Goal: Task Accomplishment & Management: Complete application form

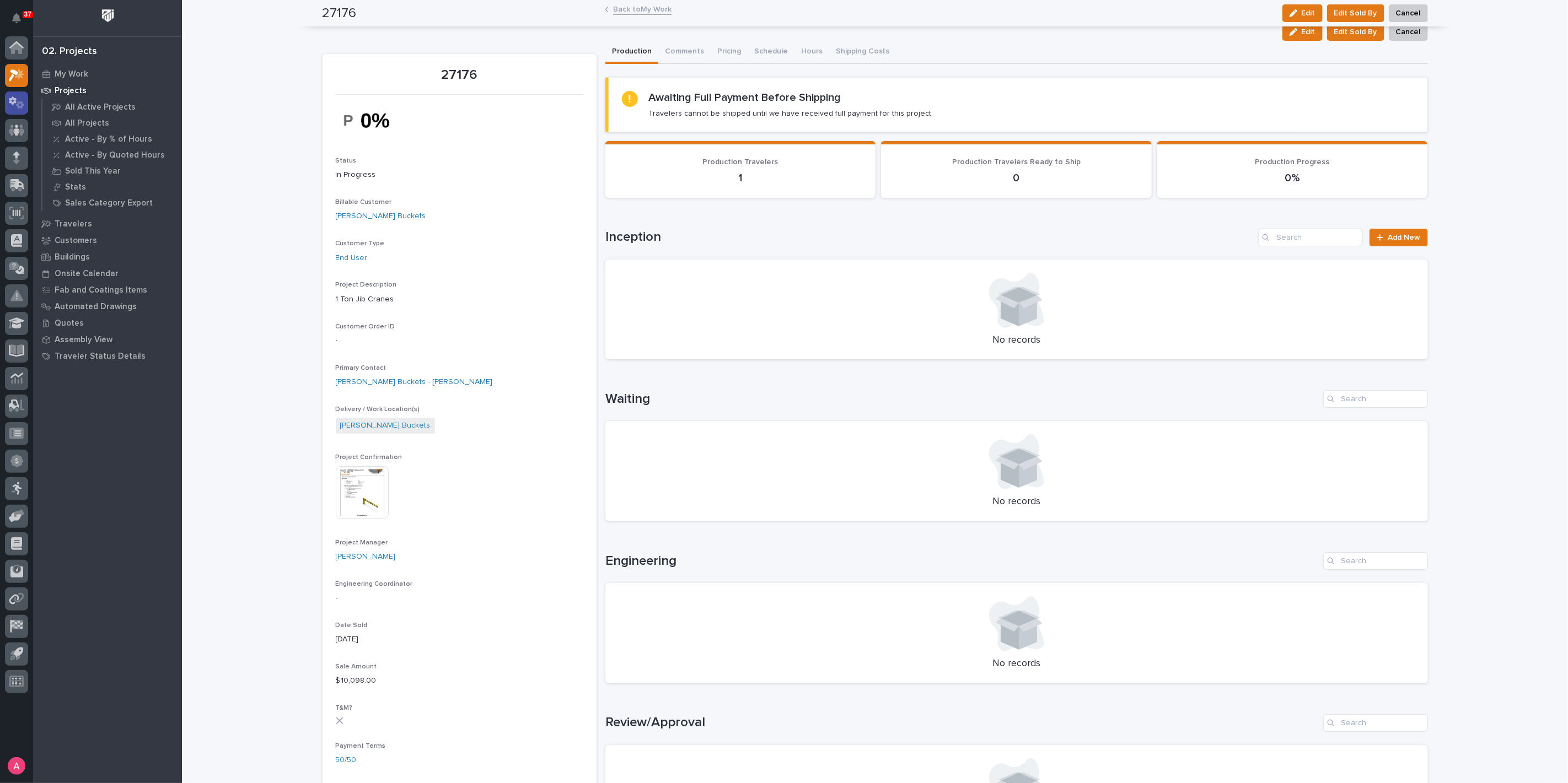
scroll to position [306, 0]
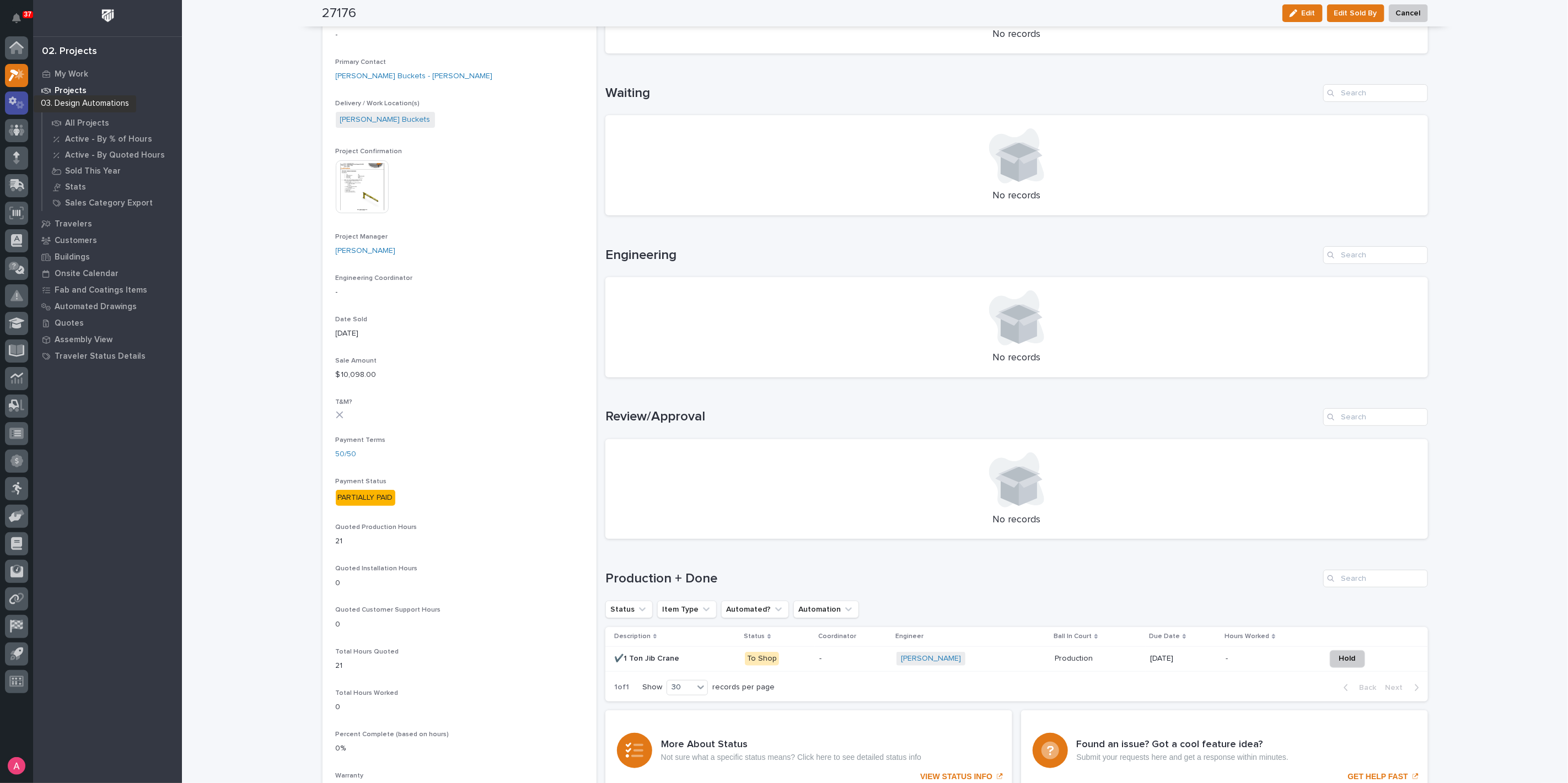
click at [15, 107] on icon at bounding box center [16, 102] width 16 height 13
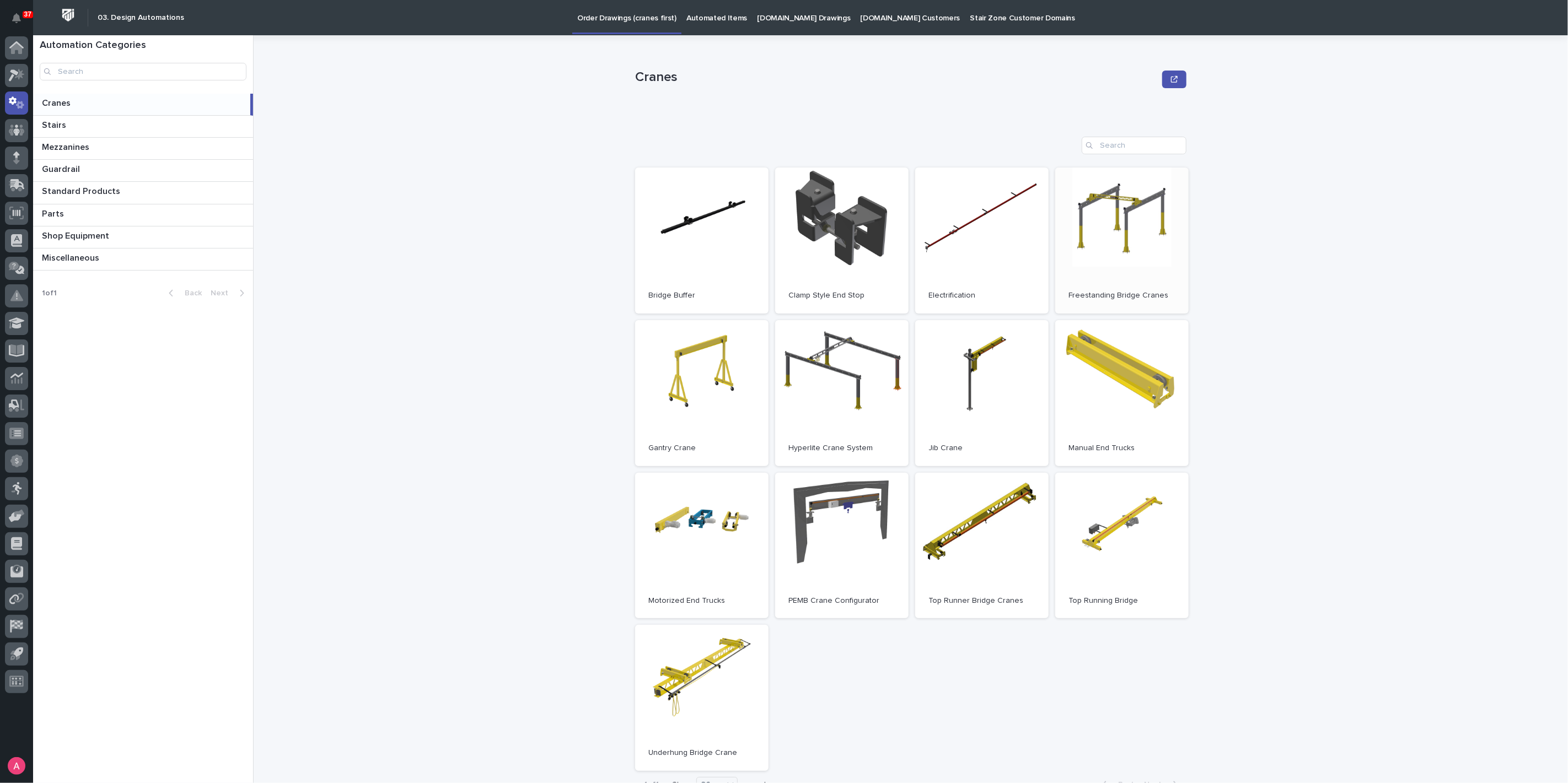
click at [1112, 235] on link "Open" at bounding box center [1122, 241] width 133 height 146
click at [979, 542] on span "Open" at bounding box center [982, 546] width 20 height 8
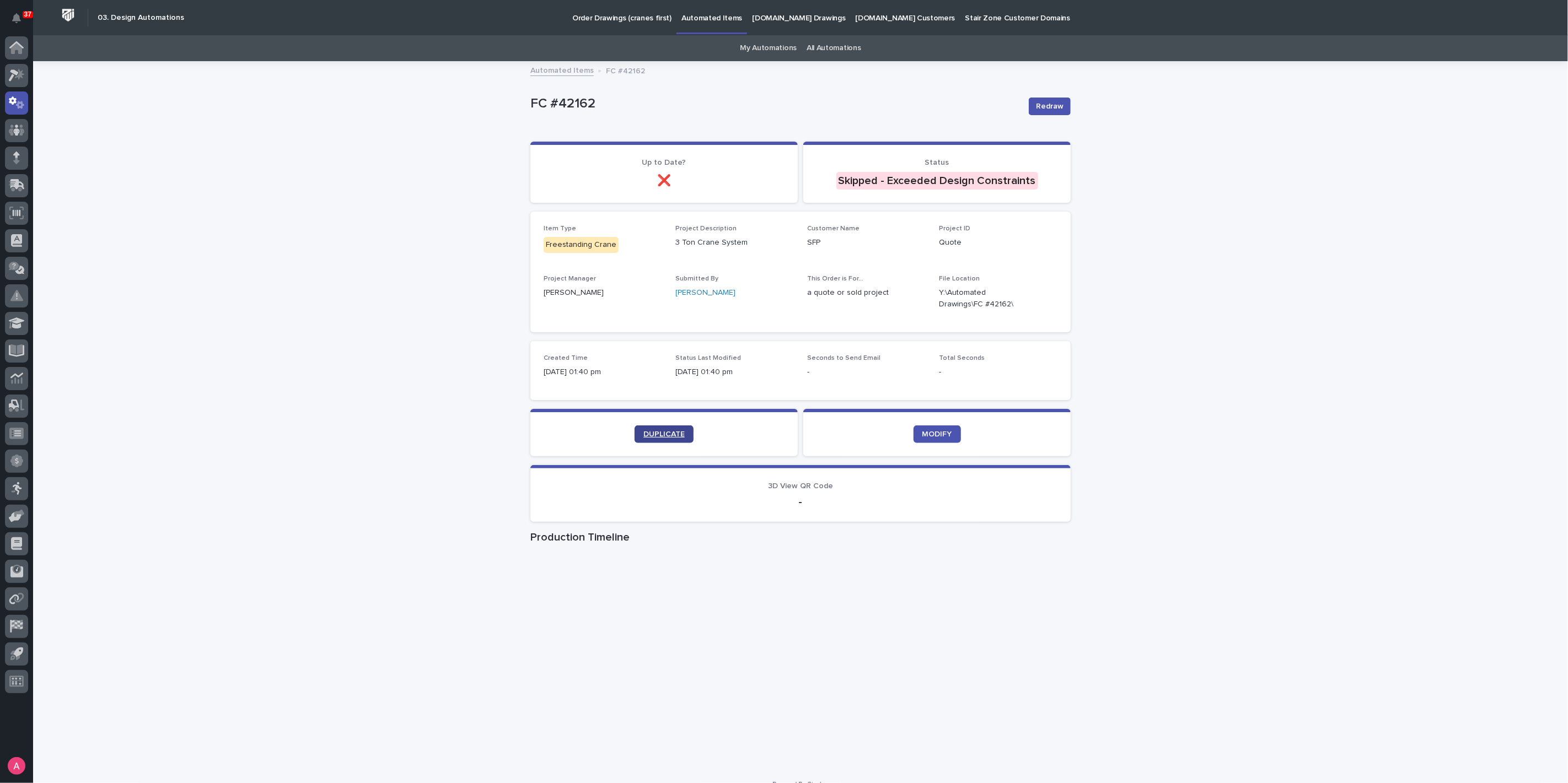
click at [668, 429] on link "DUPLICATE" at bounding box center [664, 434] width 59 height 18
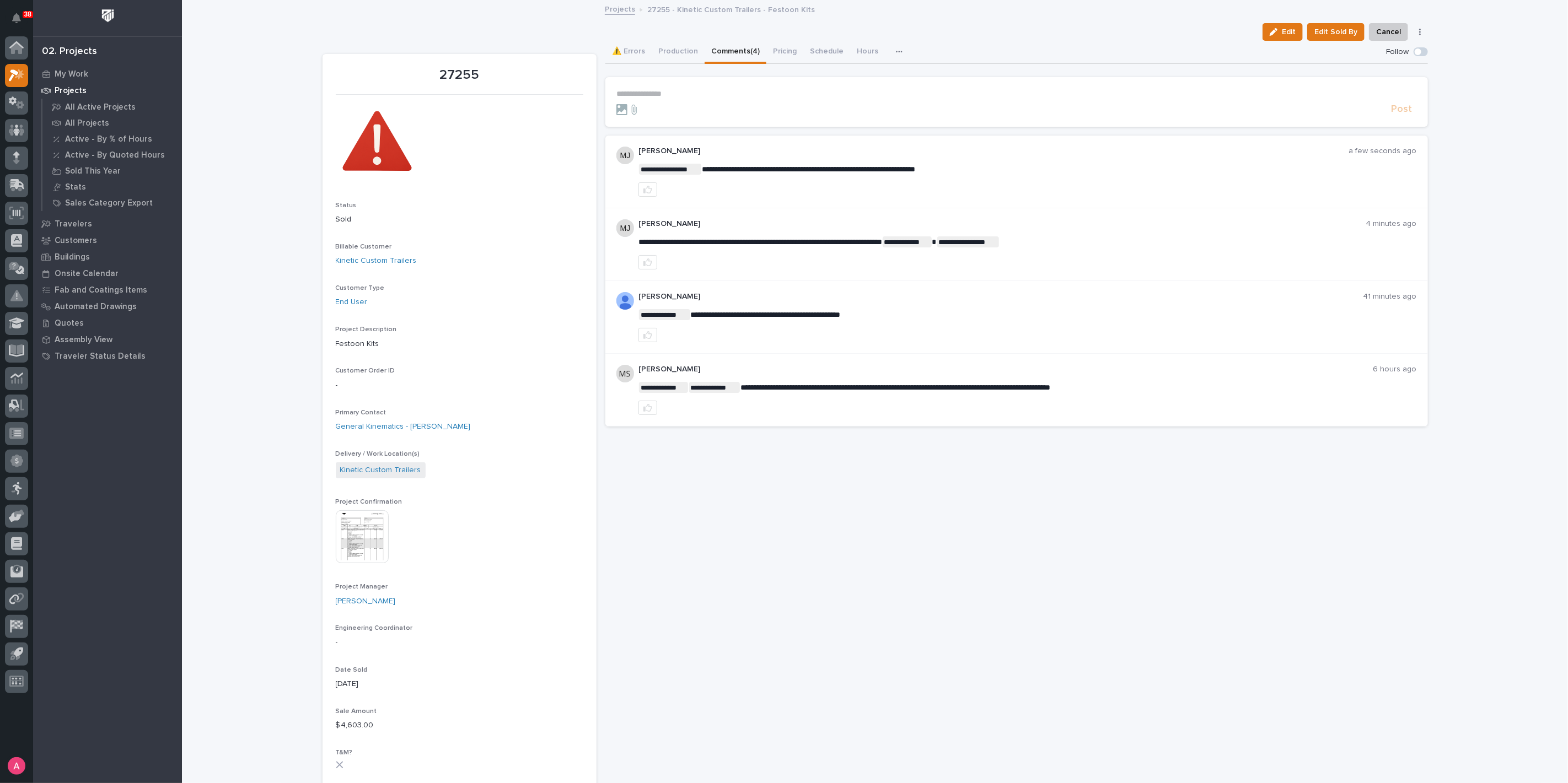
click at [761, 92] on p "**********" at bounding box center [1017, 94] width 800 height 9
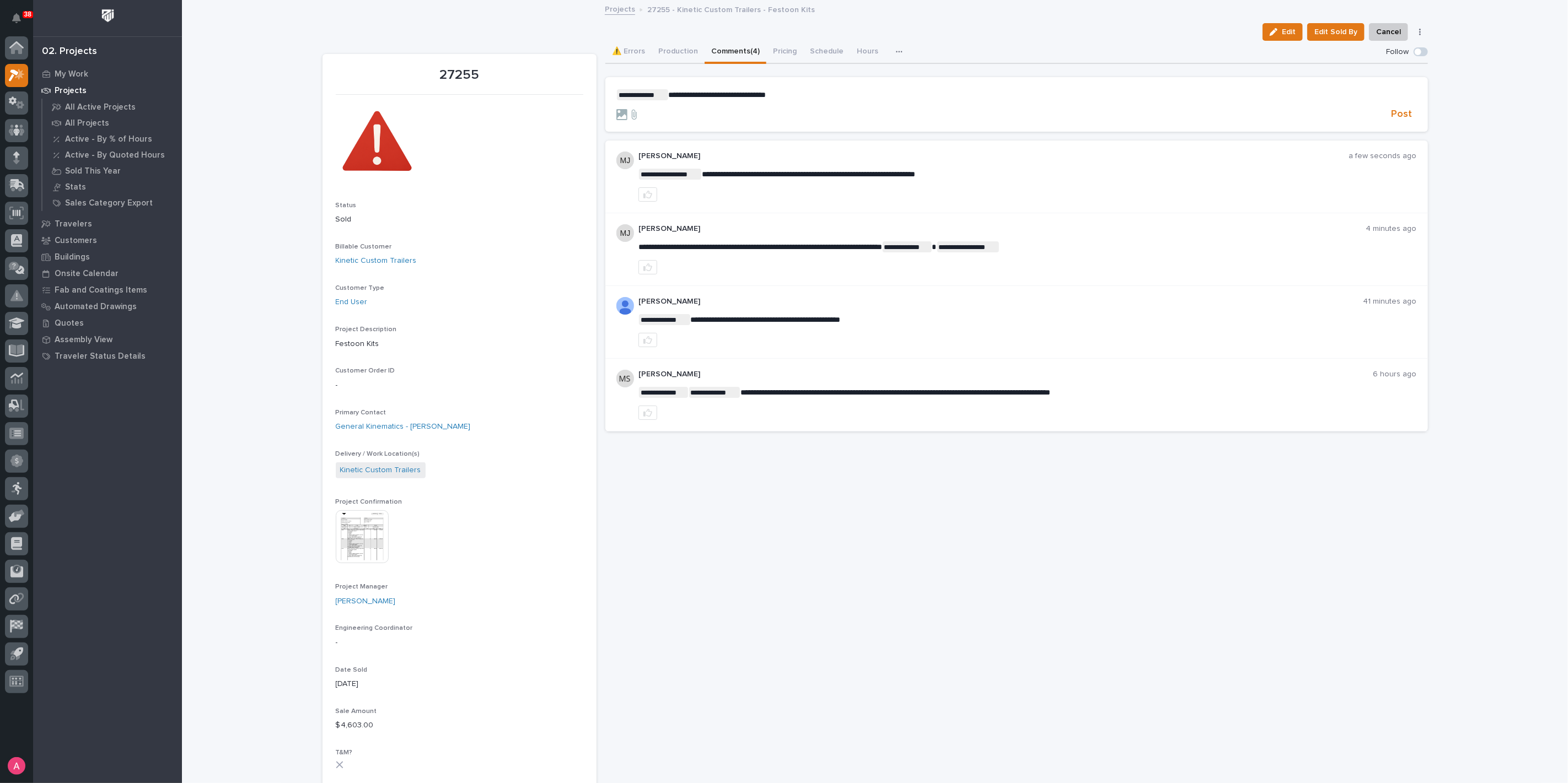
click at [349, 536] on img at bounding box center [362, 536] width 53 height 53
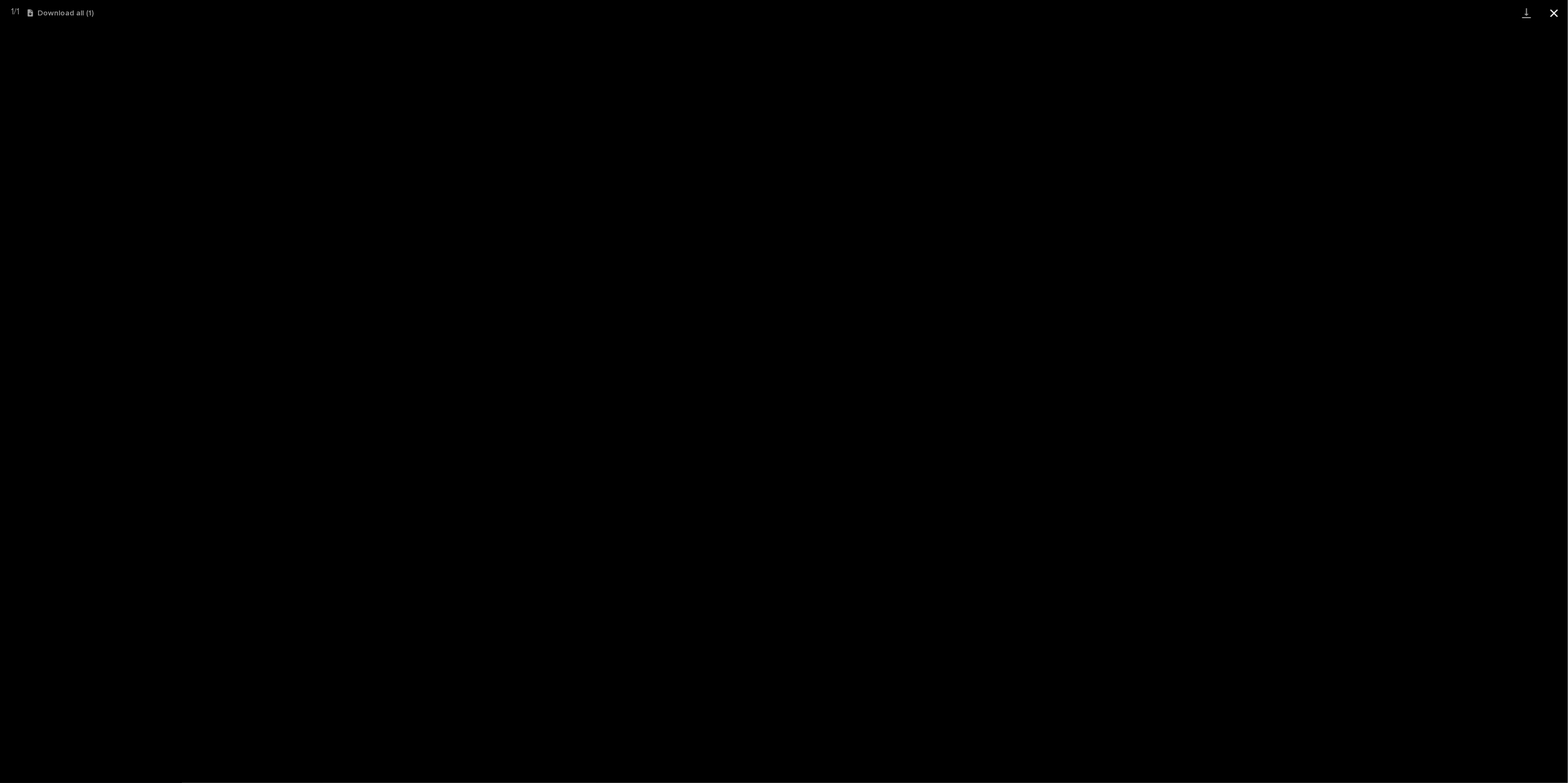
click at [1552, 15] on button "Close gallery" at bounding box center [1555, 13] width 28 height 26
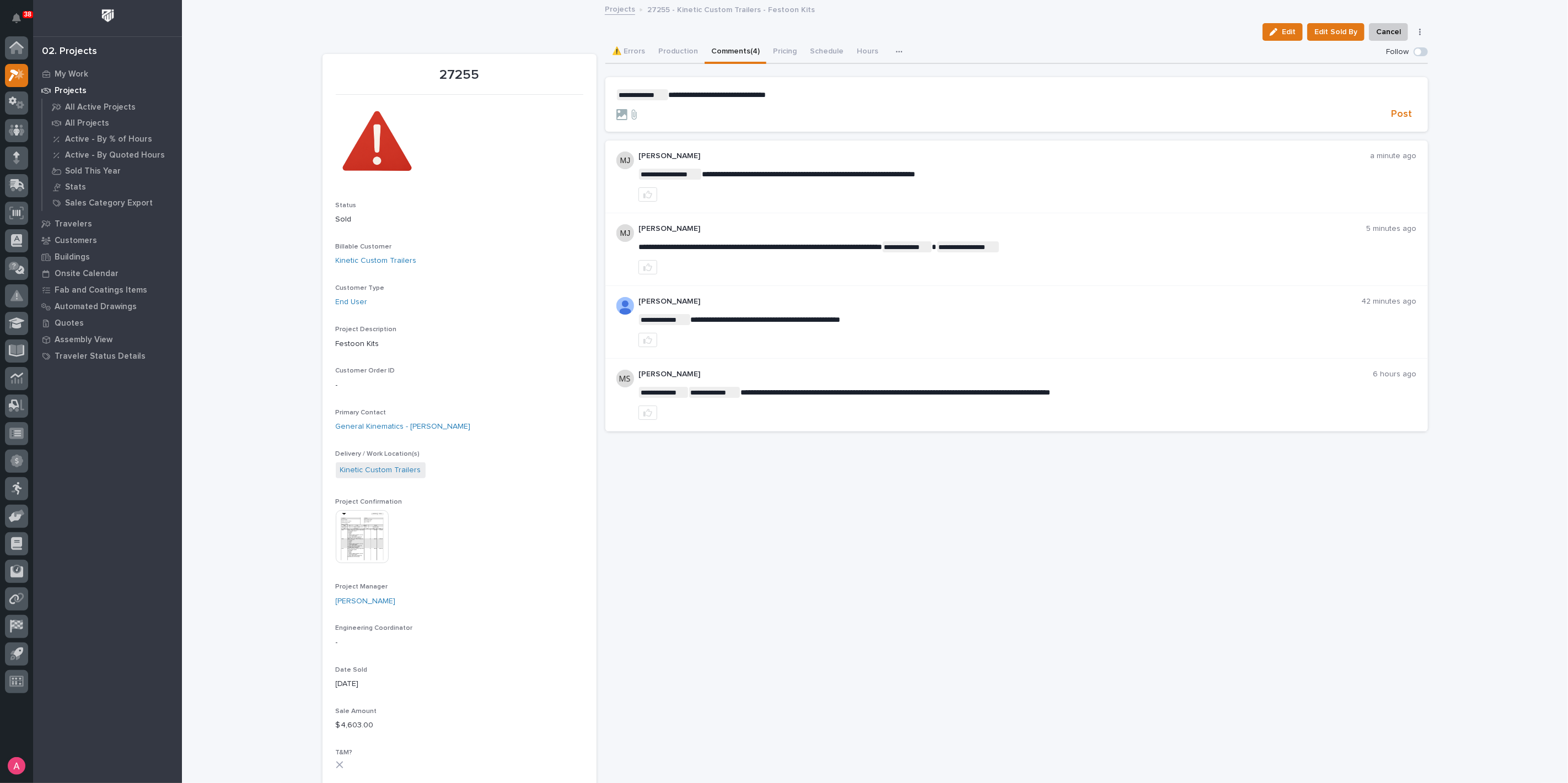
click at [804, 93] on p "**********" at bounding box center [1017, 94] width 800 height 11
click at [1399, 108] on span "Post" at bounding box center [1402, 114] width 21 height 13
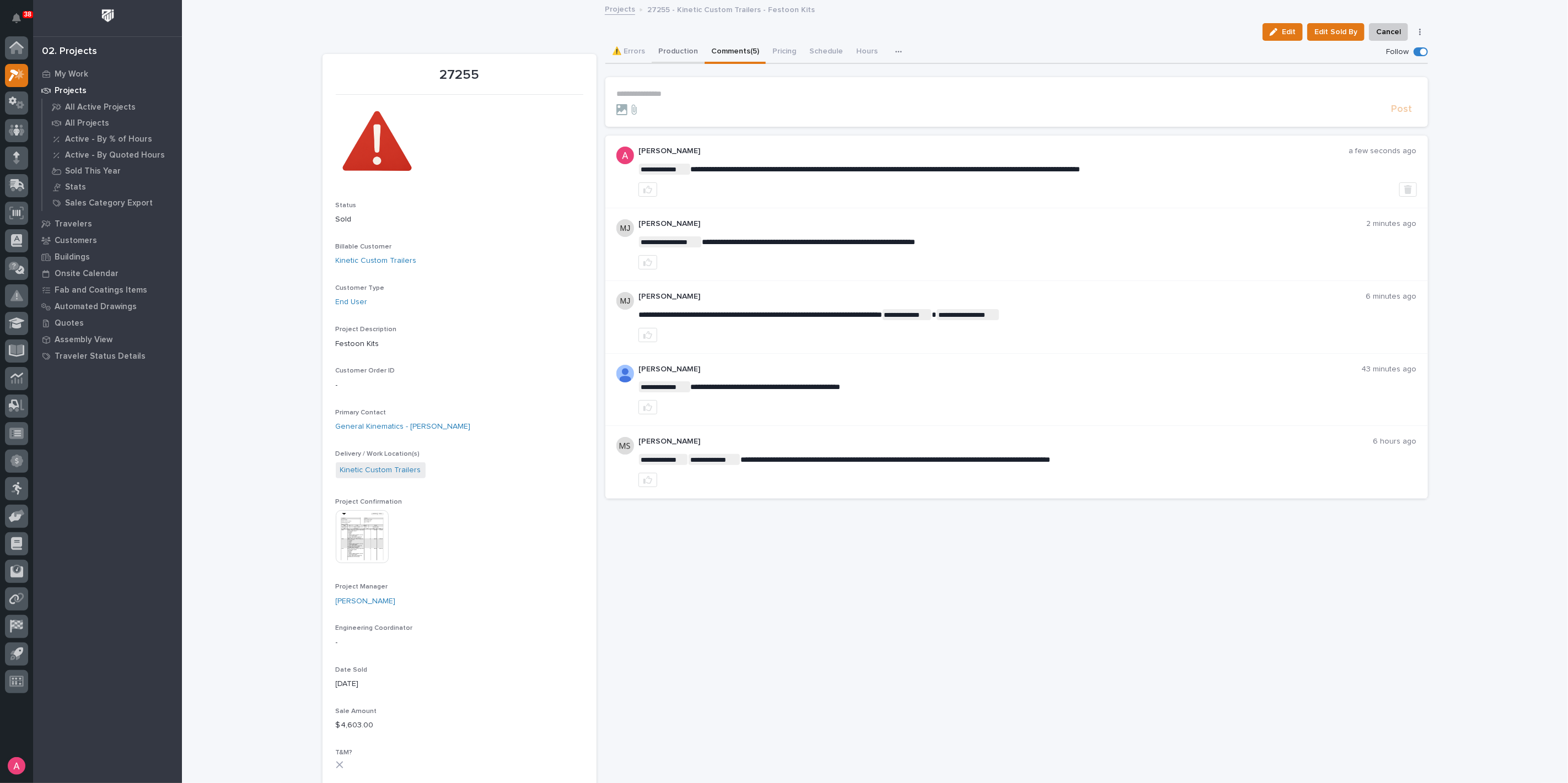
click at [672, 46] on button "Production" at bounding box center [678, 52] width 53 height 23
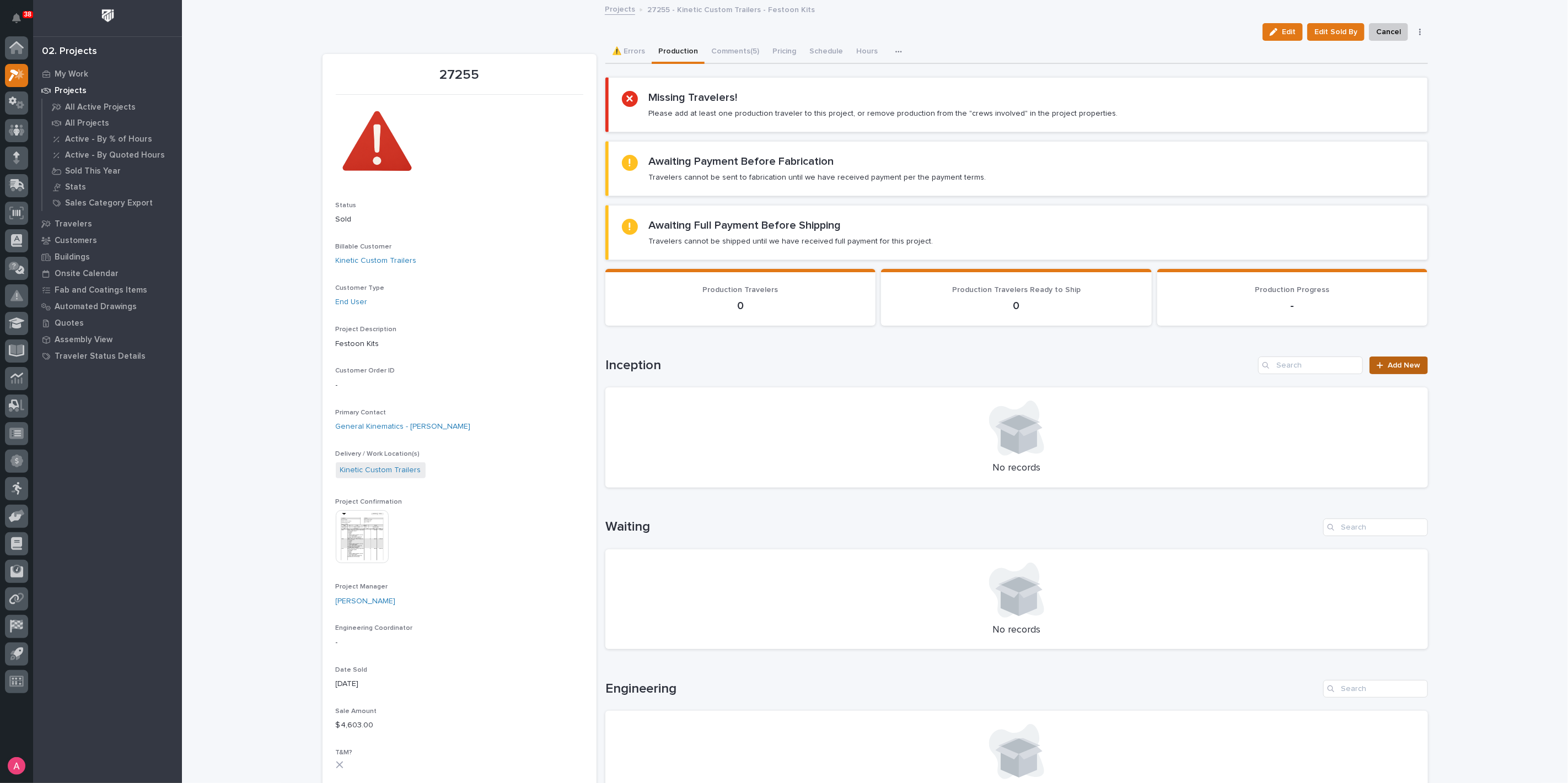
click at [1406, 362] on span "Add New" at bounding box center [1404, 366] width 32 height 8
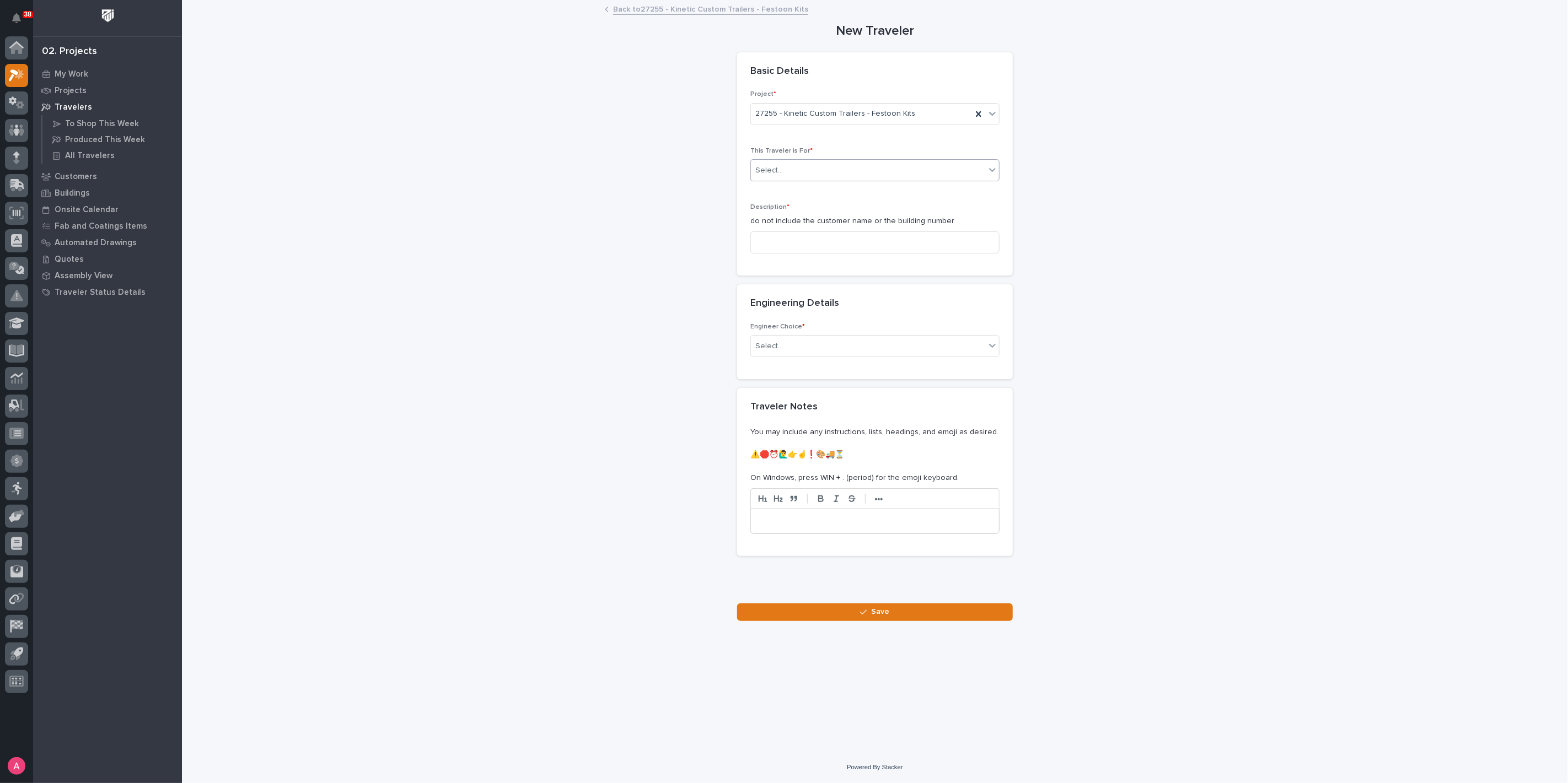
click at [862, 167] on div "Select..." at bounding box center [868, 171] width 234 height 18
click at [827, 191] on div "Production" at bounding box center [875, 190] width 248 height 19
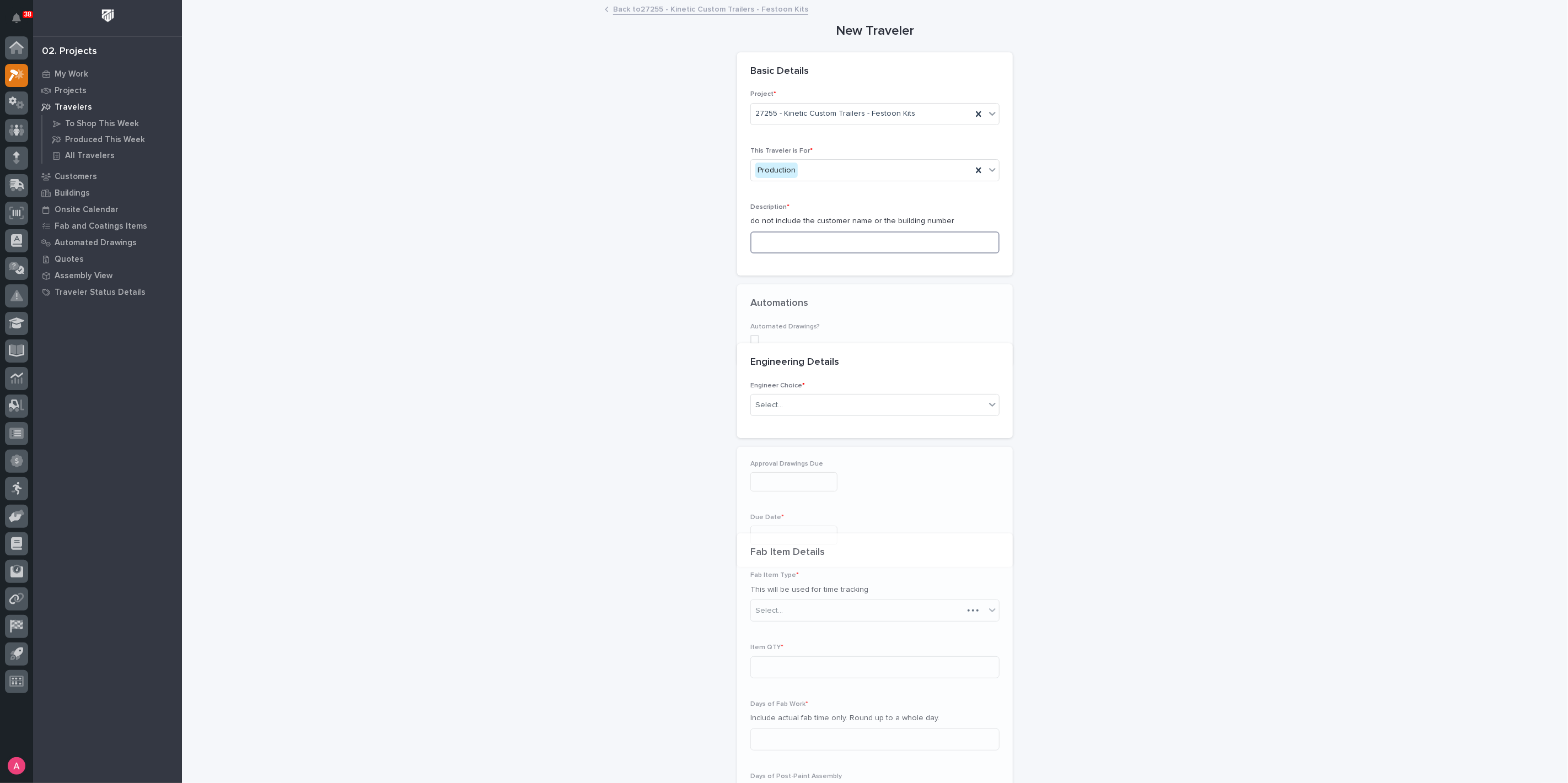
click at [828, 241] on input at bounding box center [875, 242] width 249 height 22
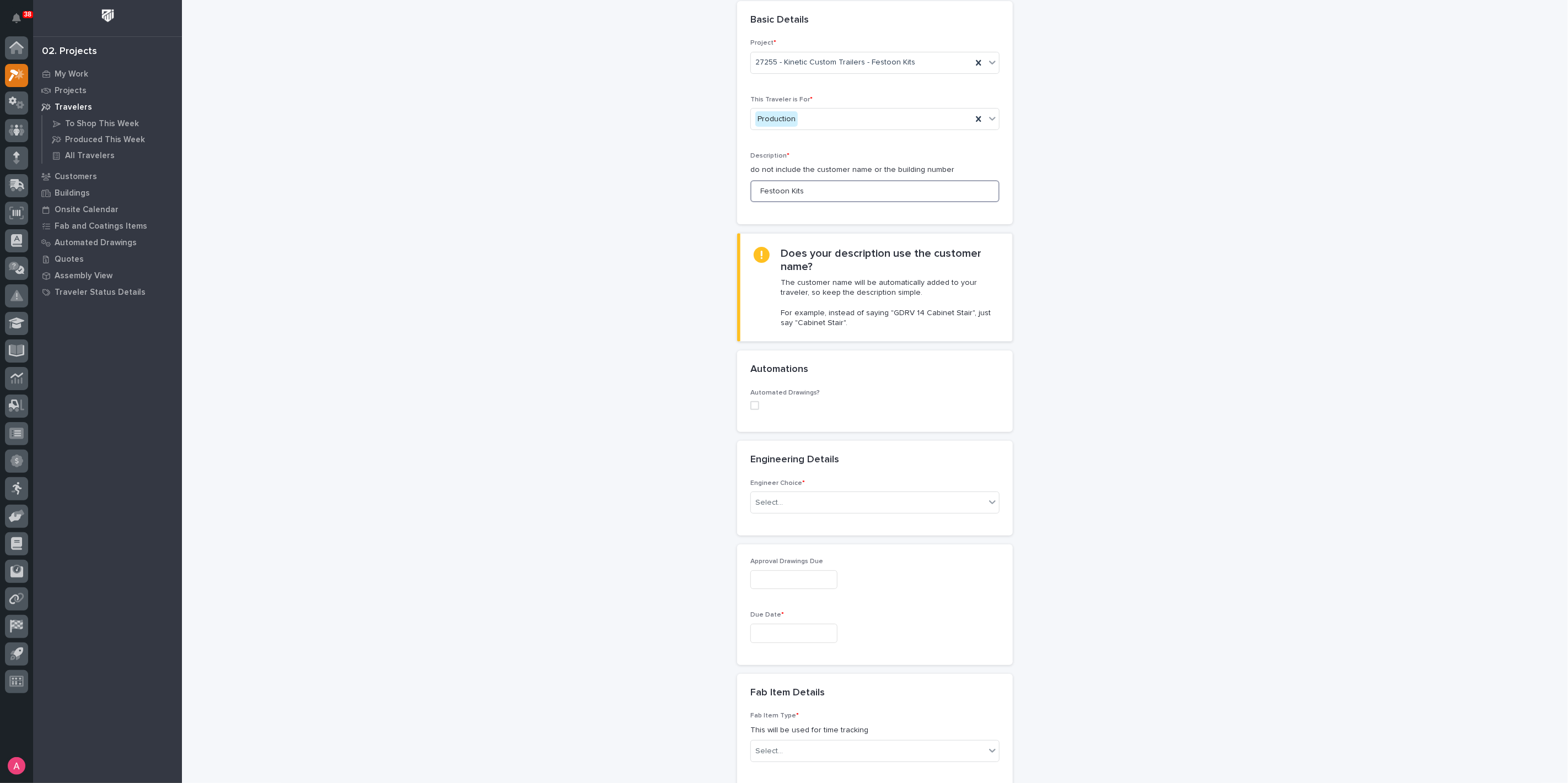
scroll to position [123, 0]
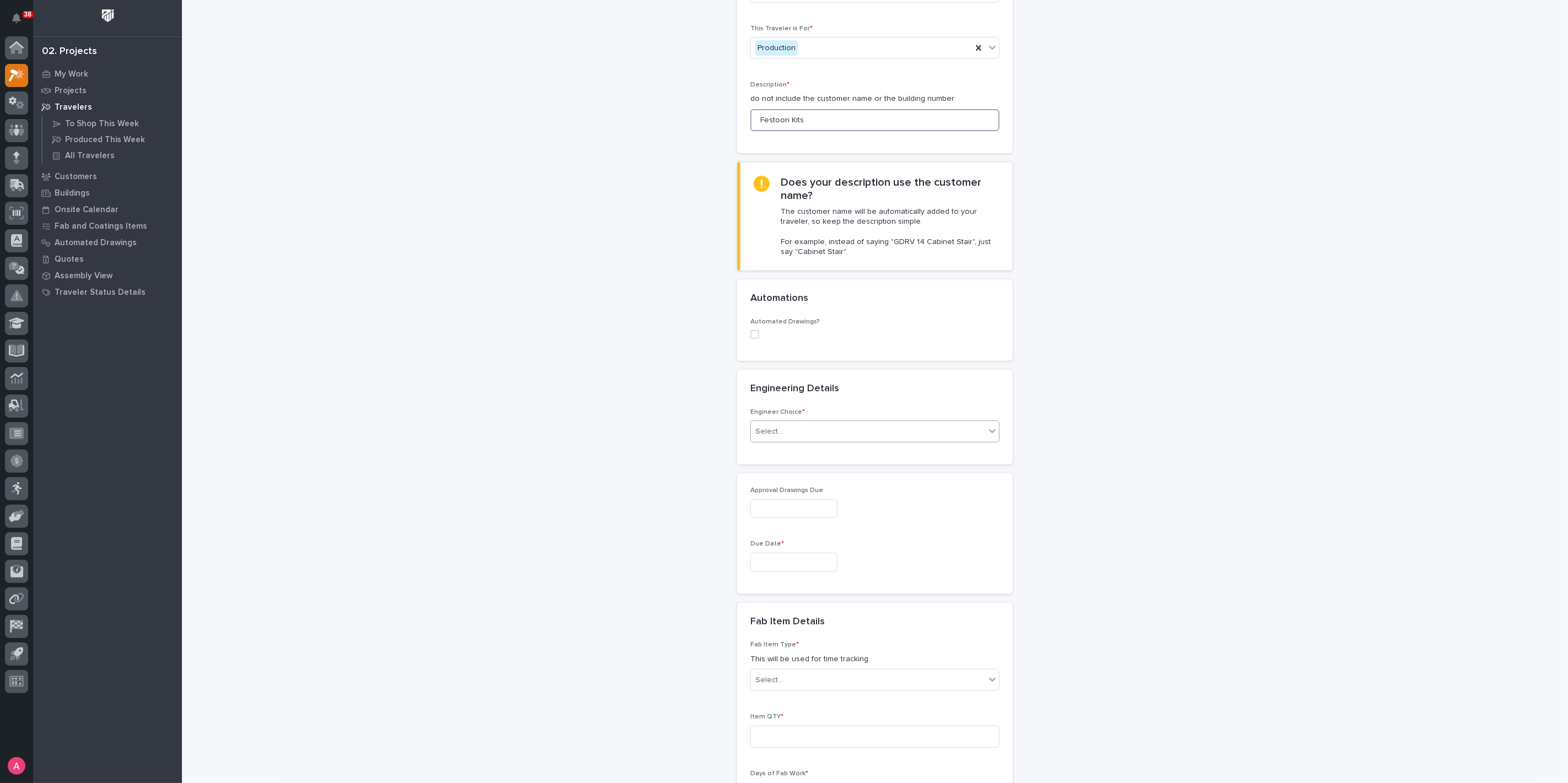
type input "Festoon Kits"
click at [837, 436] on div "Select..." at bounding box center [868, 432] width 234 height 18
click at [810, 490] on div "I know who will draw this" at bounding box center [870, 489] width 248 height 19
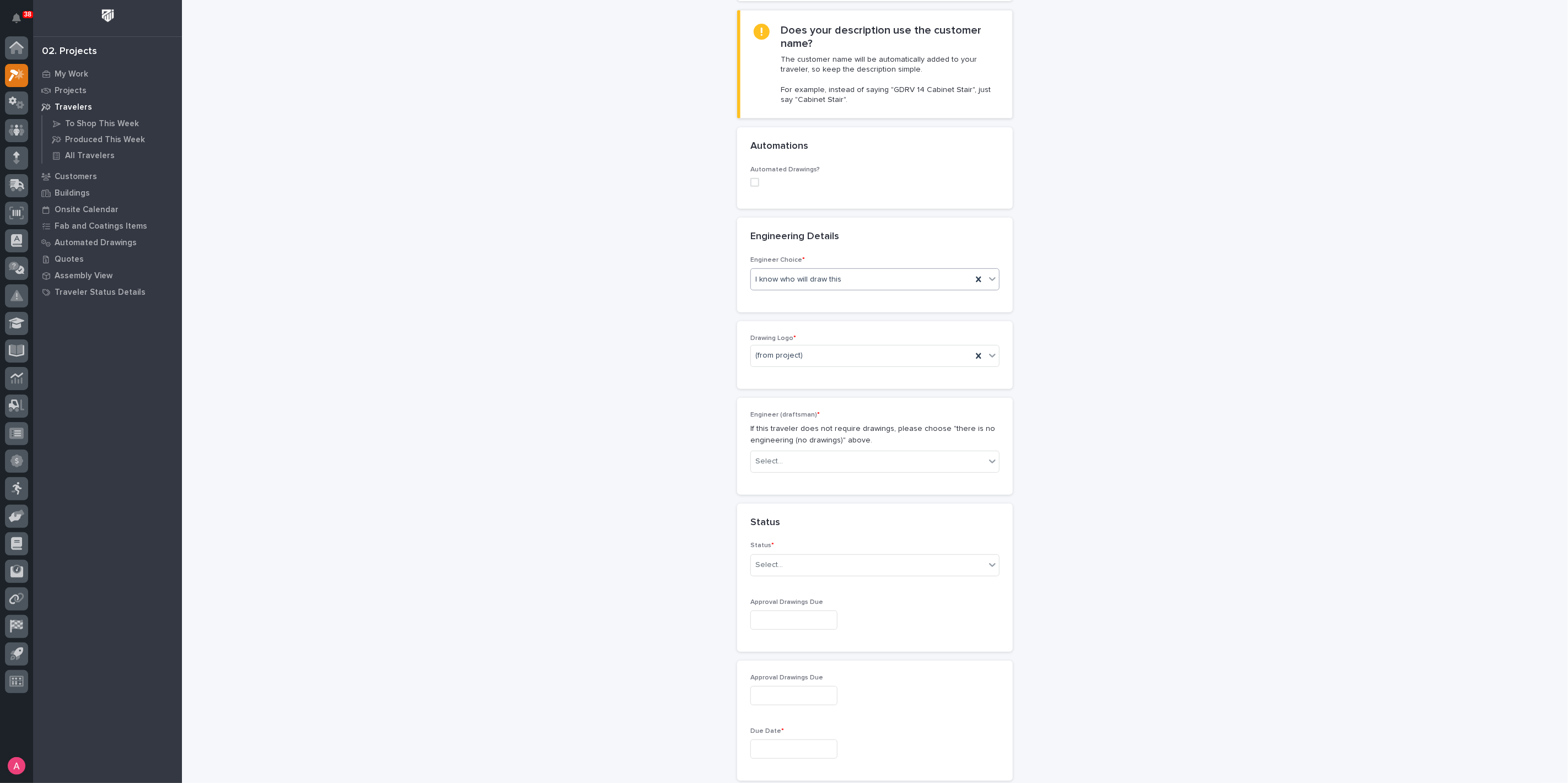
scroll to position [291, 0]
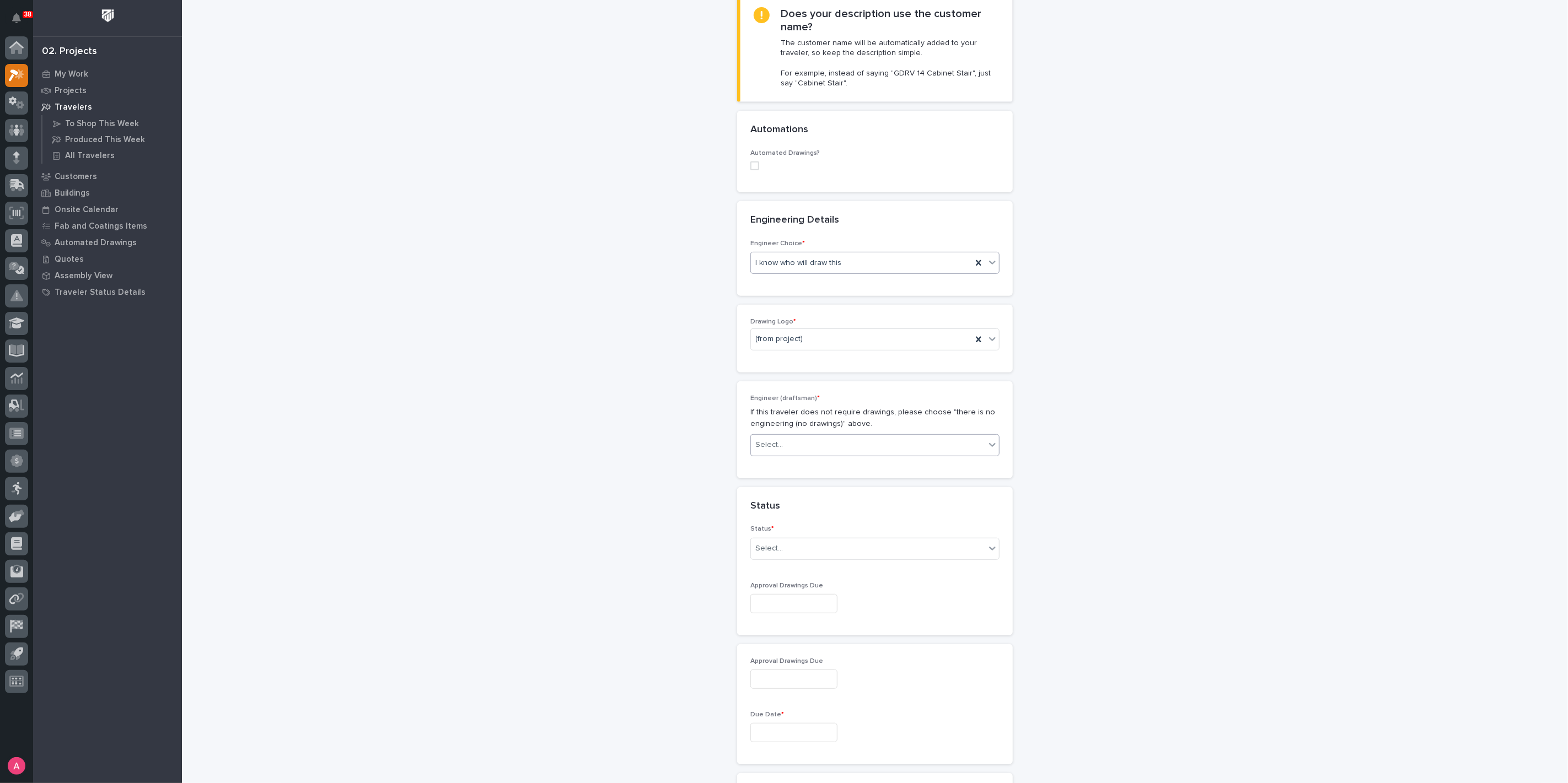
click at [804, 440] on div "Select..." at bounding box center [868, 446] width 234 height 18
click at [806, 475] on div "Ashton Bontrager" at bounding box center [870, 482] width 248 height 19
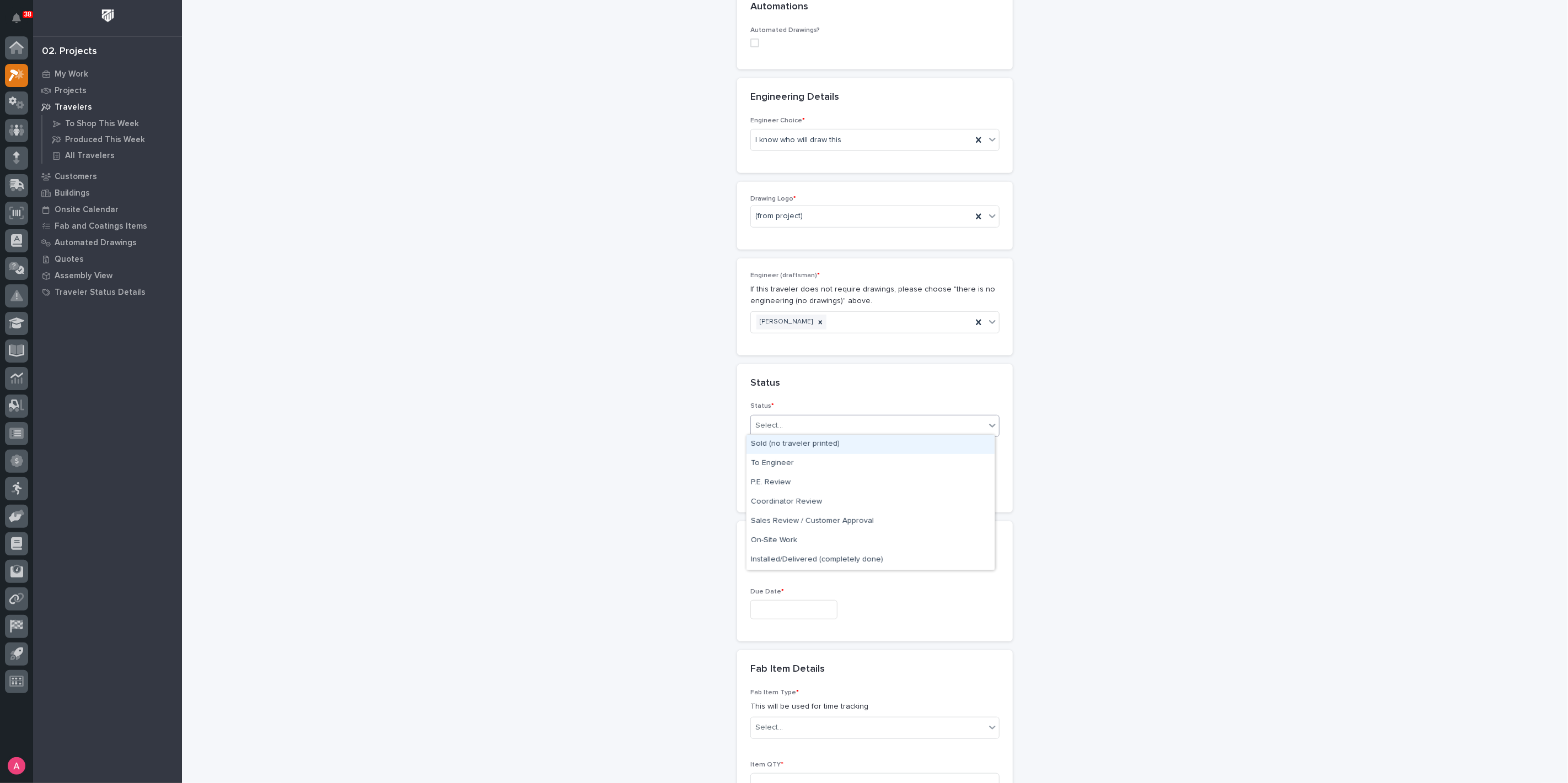
click at [808, 428] on div "Select..." at bounding box center [868, 426] width 234 height 18
click at [810, 440] on div "Sold (no traveler printed)" at bounding box center [870, 444] width 248 height 19
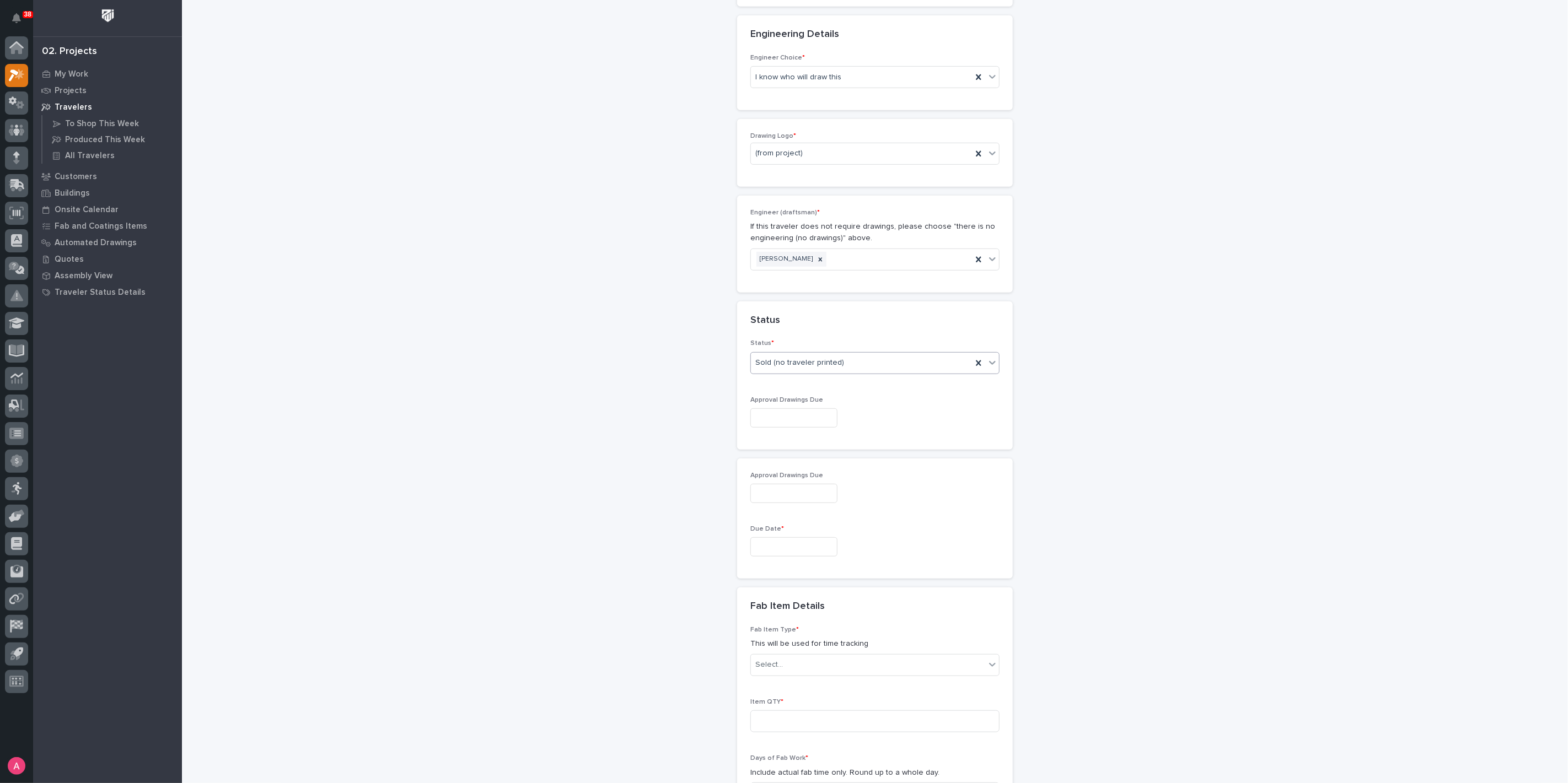
scroll to position [536, 0]
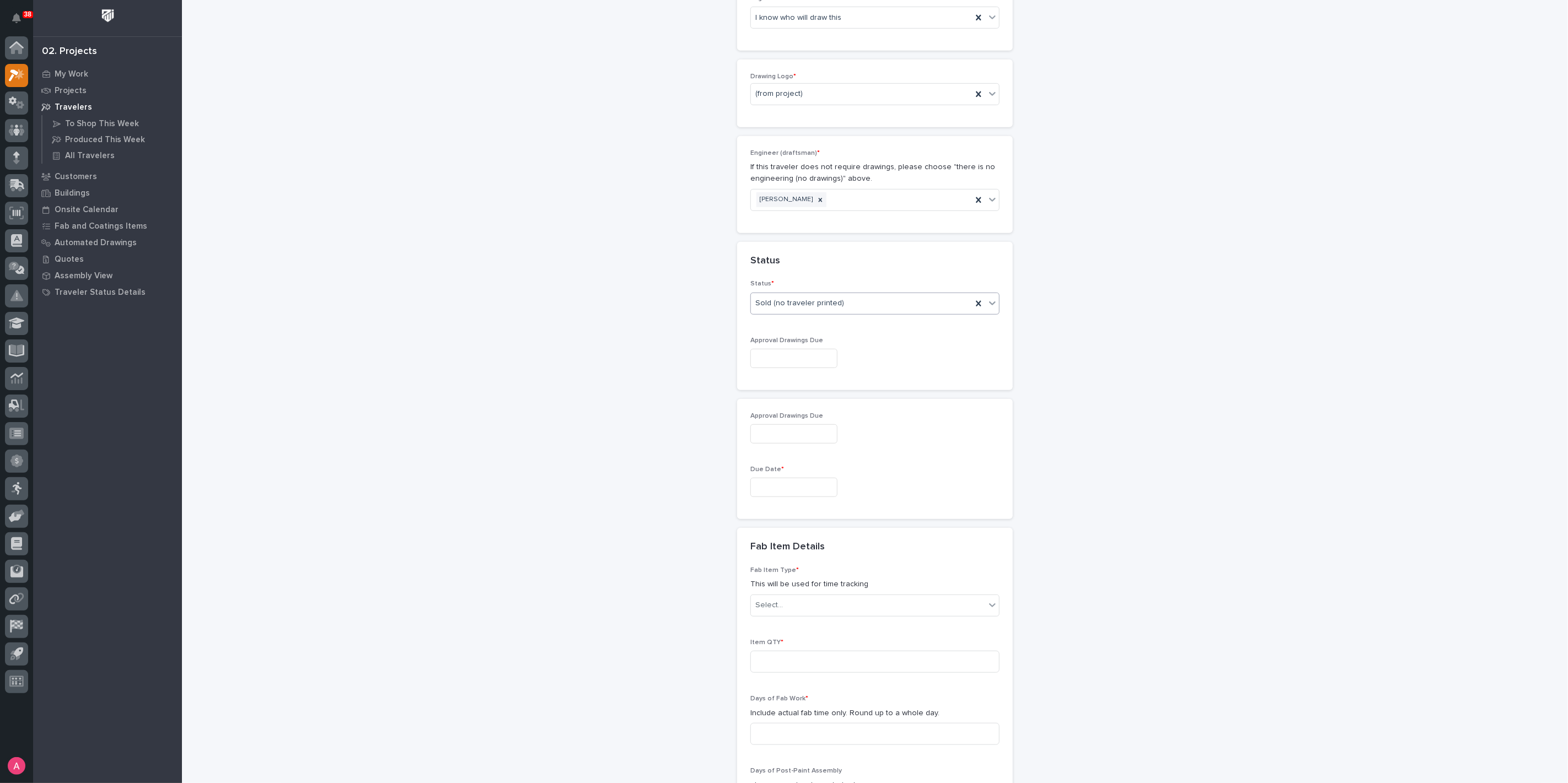
click at [781, 486] on input "text" at bounding box center [794, 487] width 87 height 19
click at [783, 413] on div "24" at bounding box center [783, 413] width 15 height 15
type input "**********"
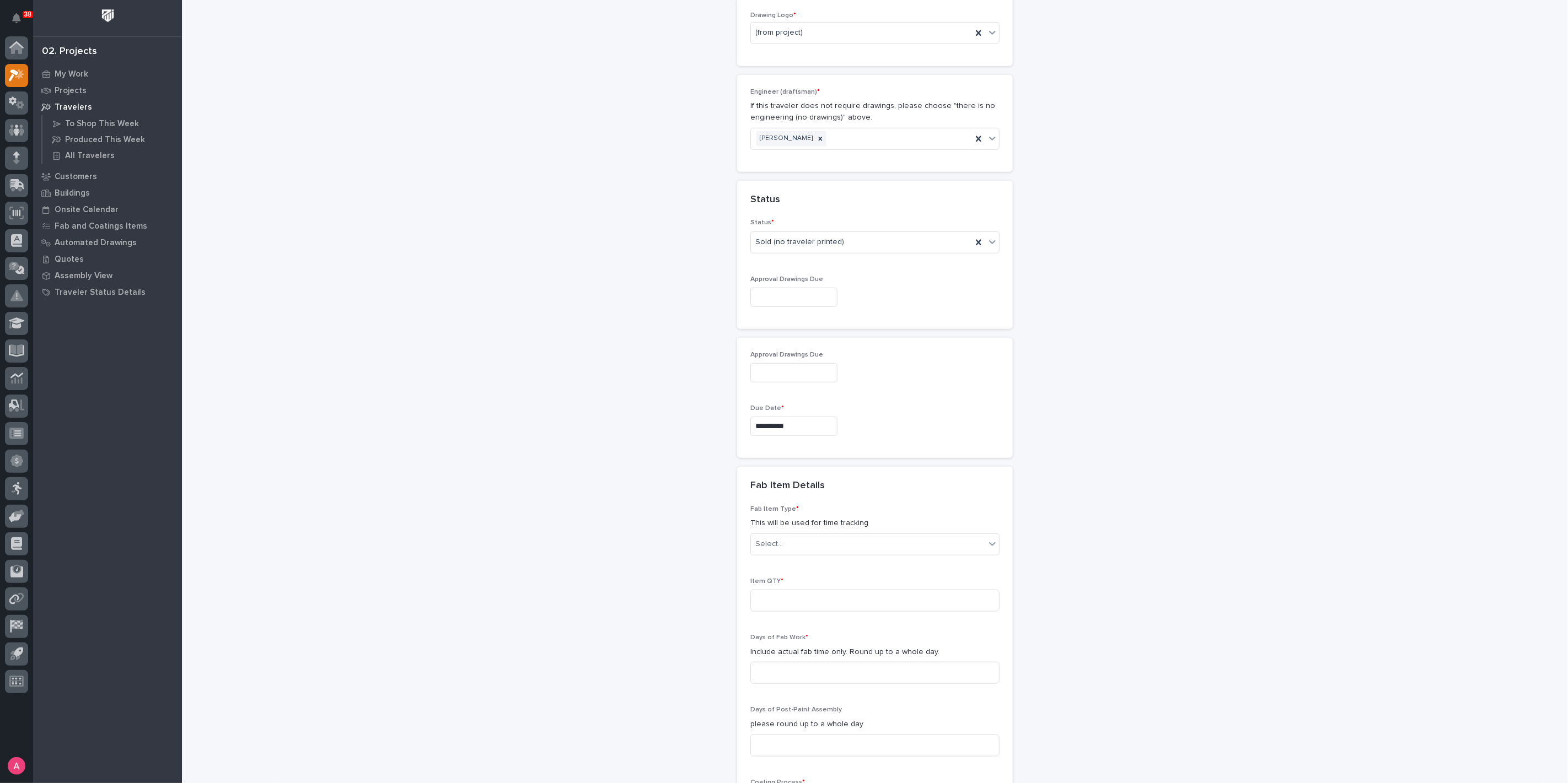
scroll to position [658, 0]
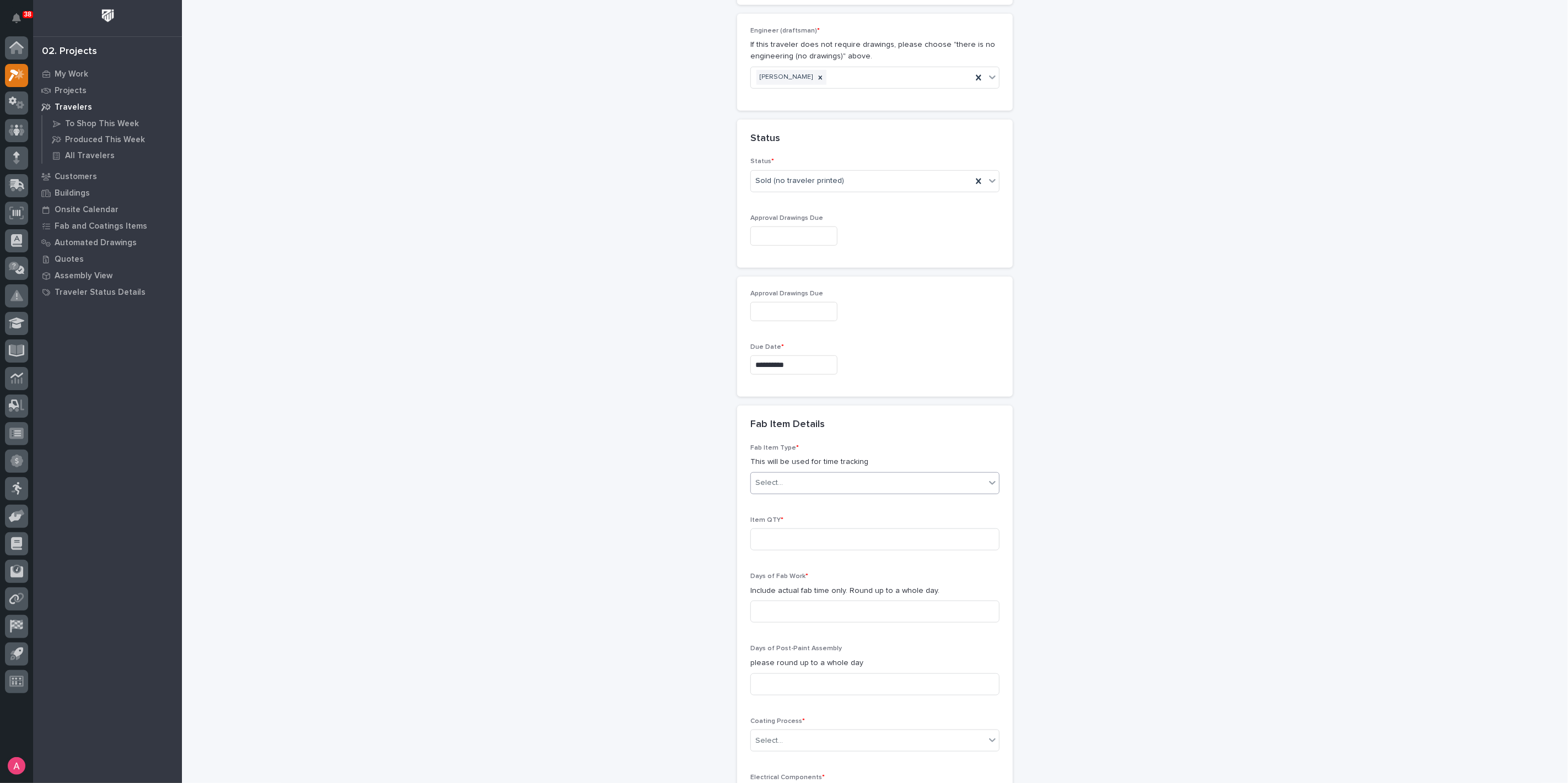
click at [804, 475] on div "Select..." at bounding box center [868, 483] width 234 height 18
click at [859, 547] on div "Crane Components - Other" at bounding box center [870, 545] width 248 height 19
click at [826, 533] on input at bounding box center [875, 539] width 249 height 22
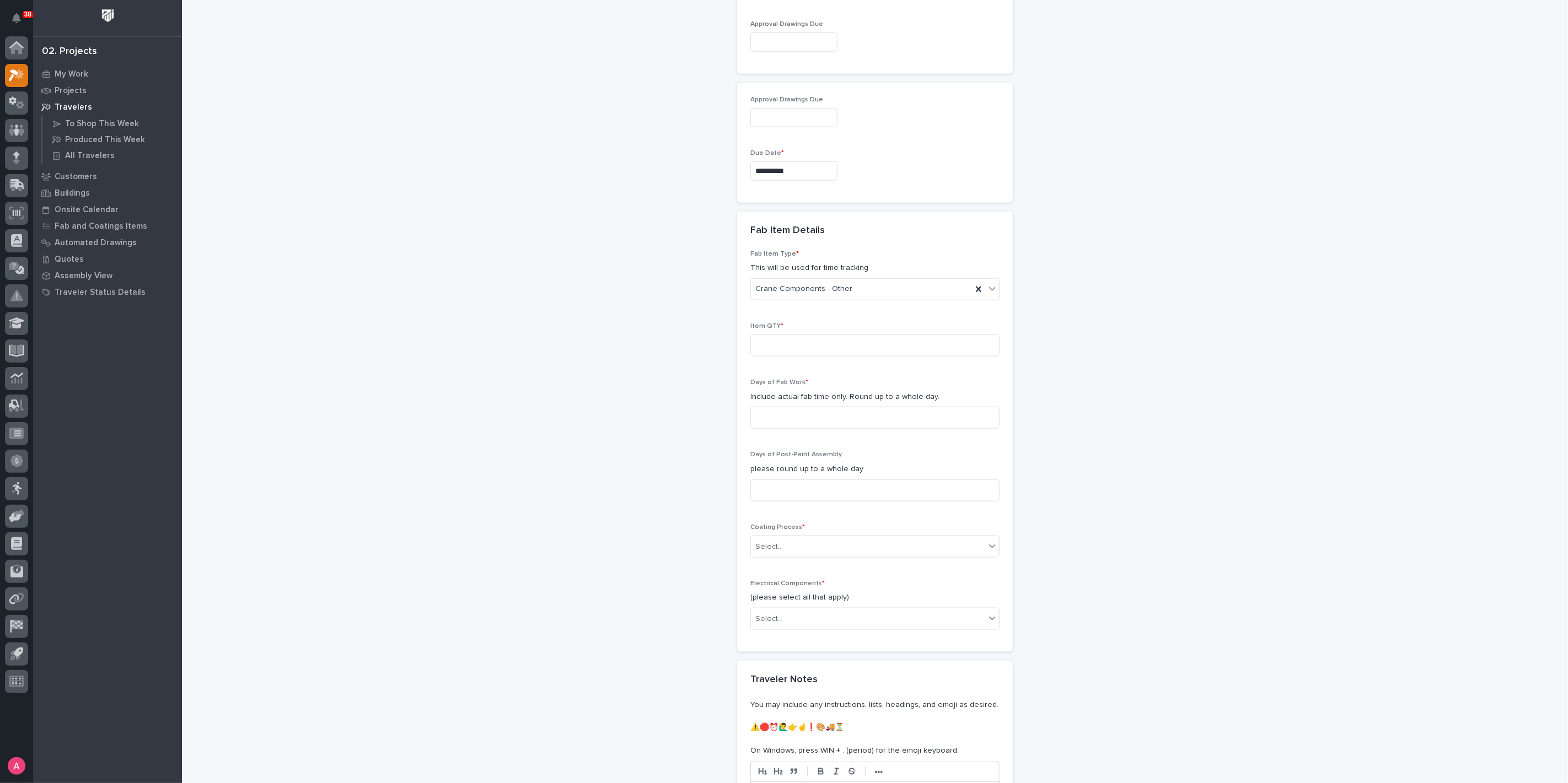
scroll to position [857, 0]
click at [806, 345] on input at bounding box center [875, 341] width 249 height 22
type input "6"
click at [833, 419] on input at bounding box center [875, 413] width 249 height 22
type input "1"
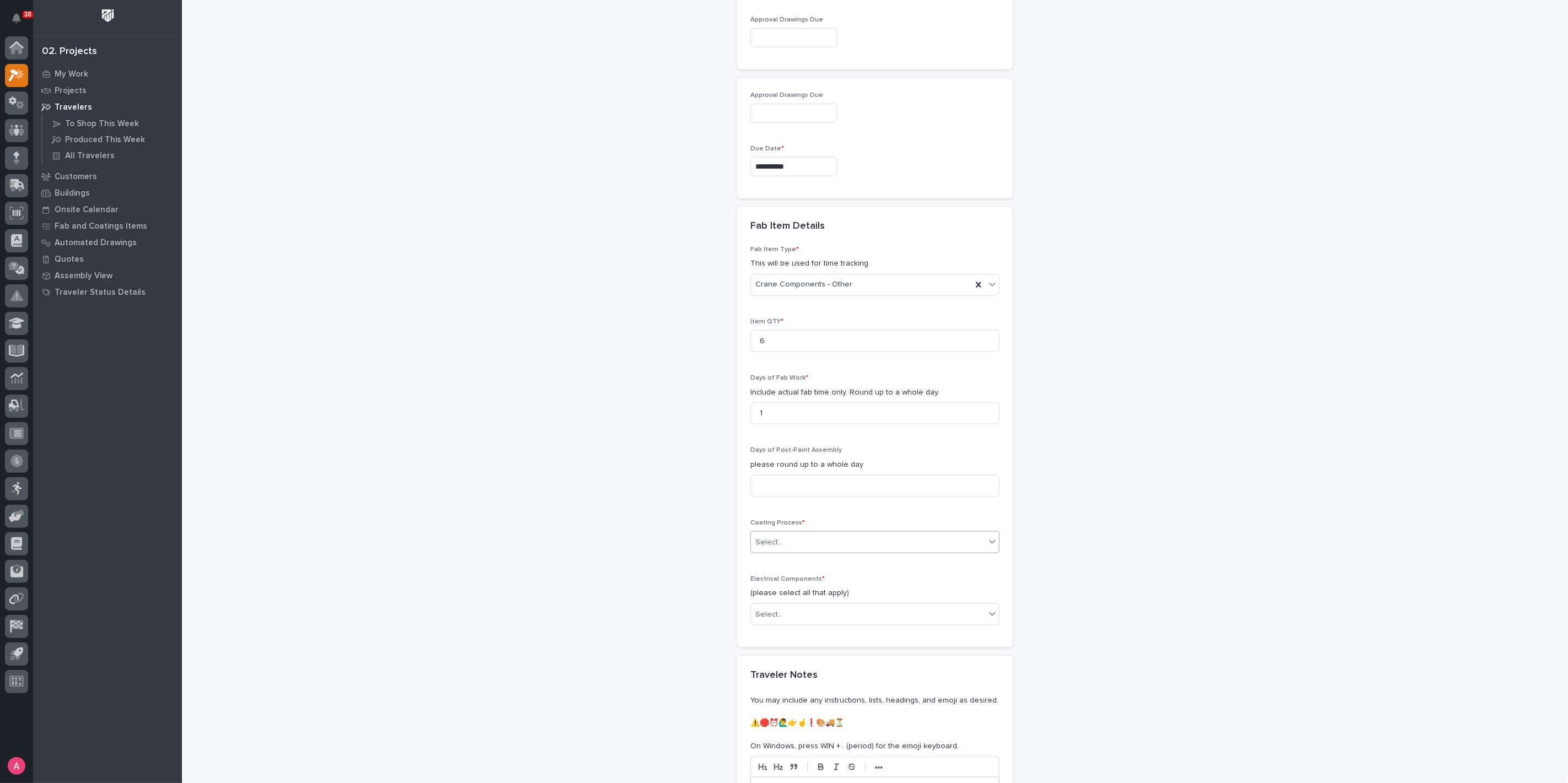
click at [811, 535] on div "Select..." at bounding box center [868, 543] width 234 height 18
click at [806, 594] on div "No Paint" at bounding box center [870, 597] width 248 height 19
click at [807, 606] on div "Select..." at bounding box center [868, 615] width 234 height 18
click at [800, 633] on div "None" at bounding box center [870, 631] width 248 height 19
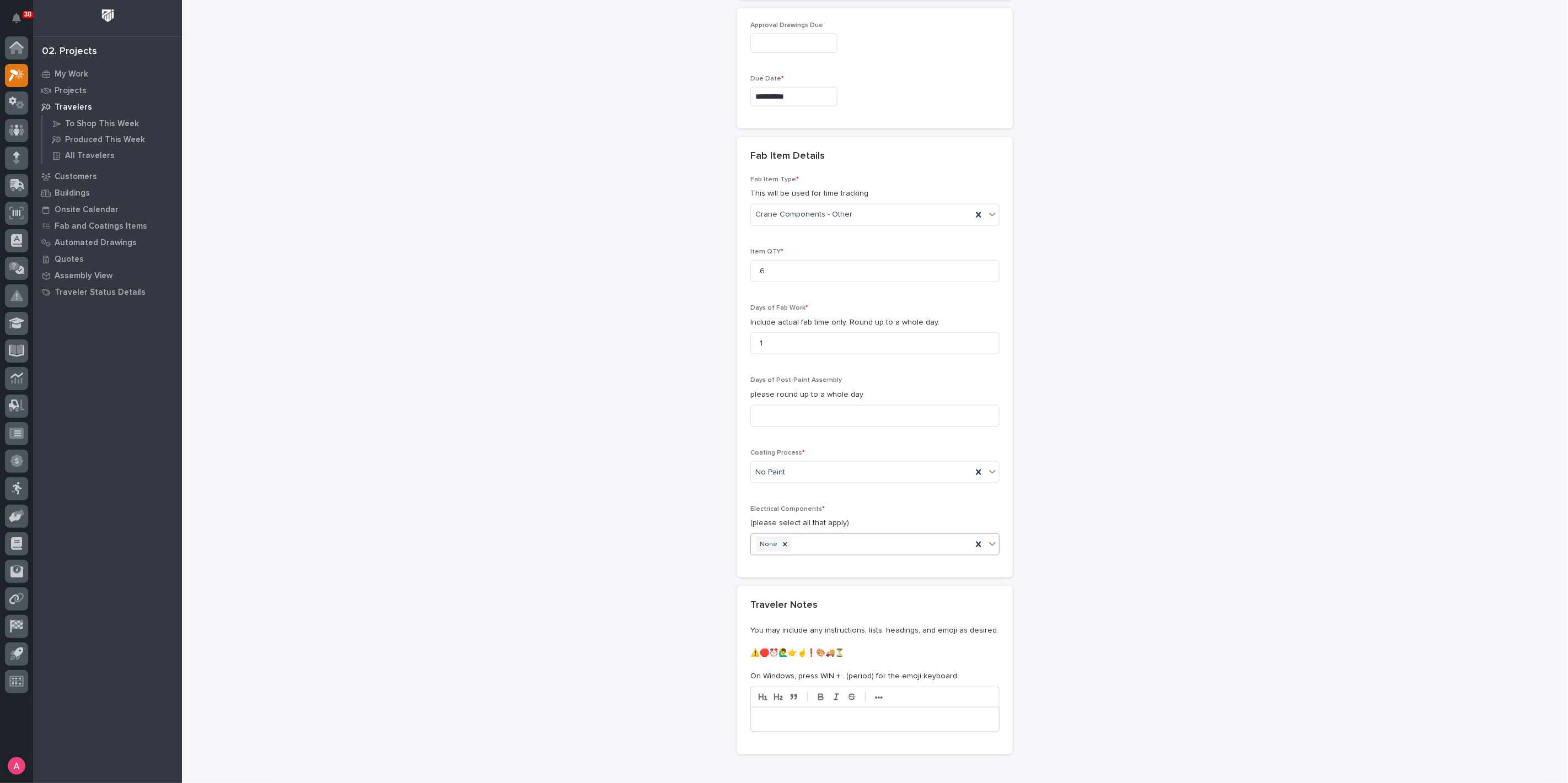
scroll to position [1045, 0]
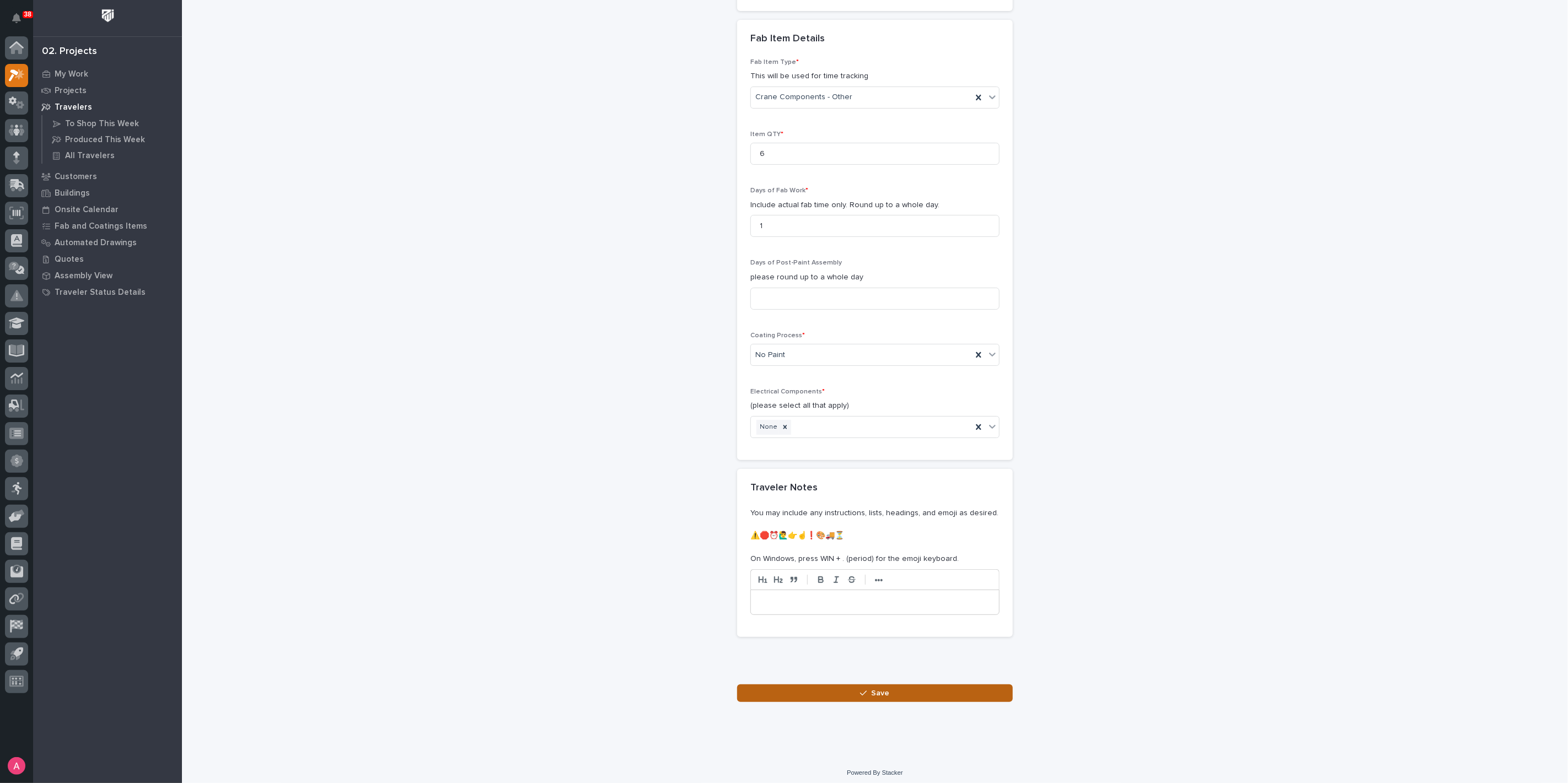
click at [884, 693] on button "Save" at bounding box center [875, 693] width 276 height 18
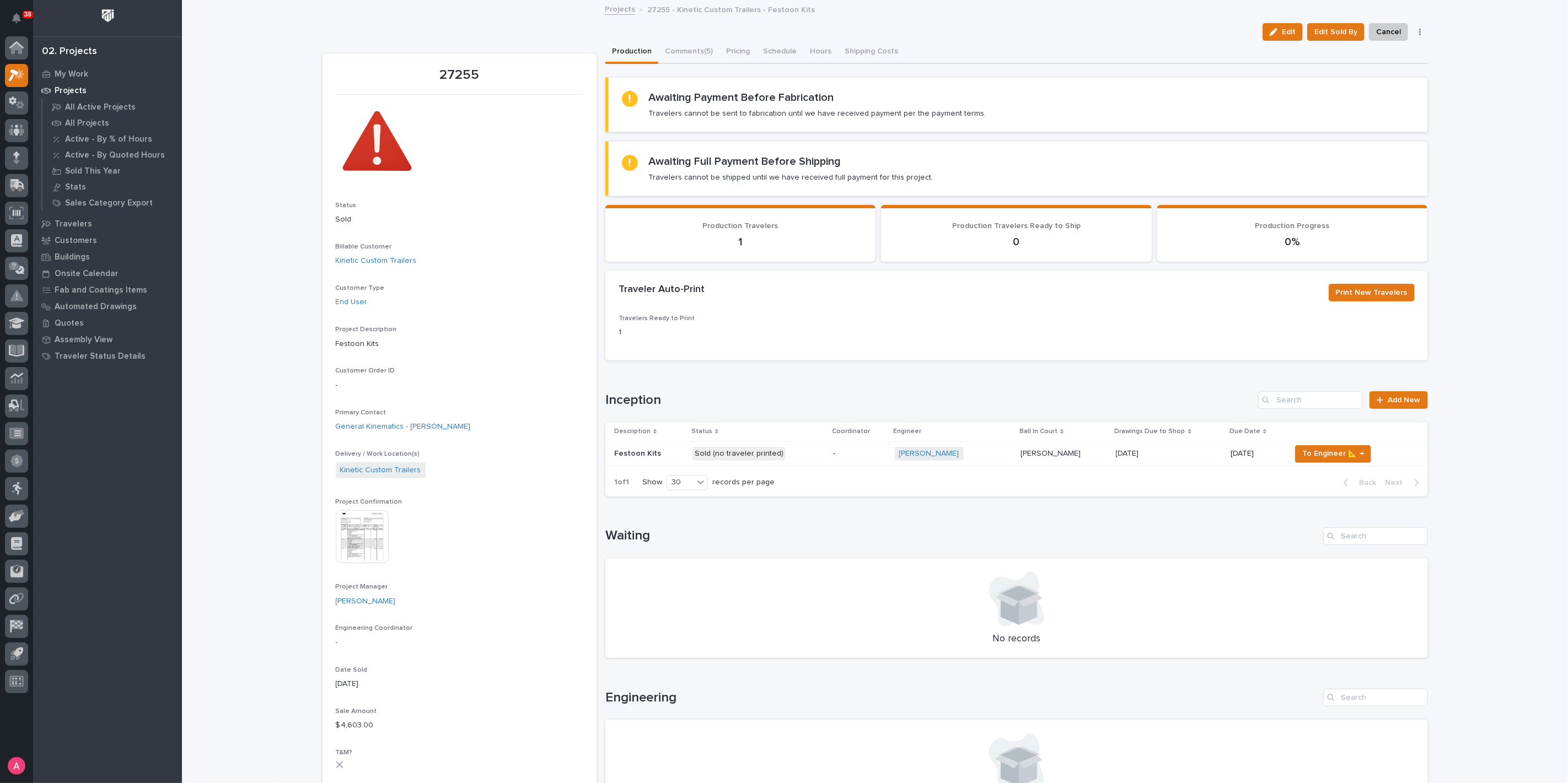
click at [999, 451] on td "Ashton Bontrager + 0" at bounding box center [954, 454] width 127 height 25
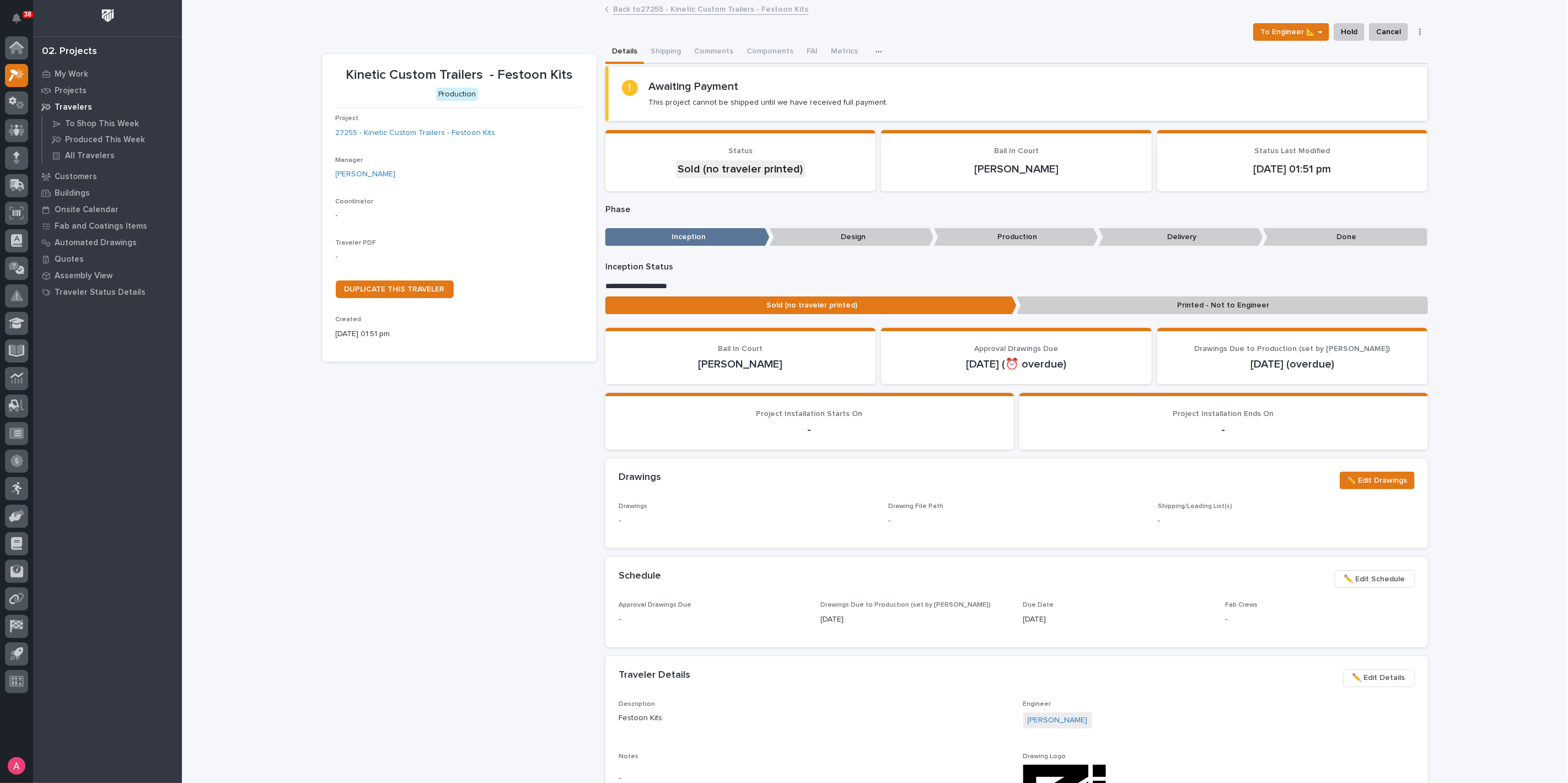
click at [1155, 309] on p "Printed - Not to Engineer" at bounding box center [1222, 306] width 411 height 18
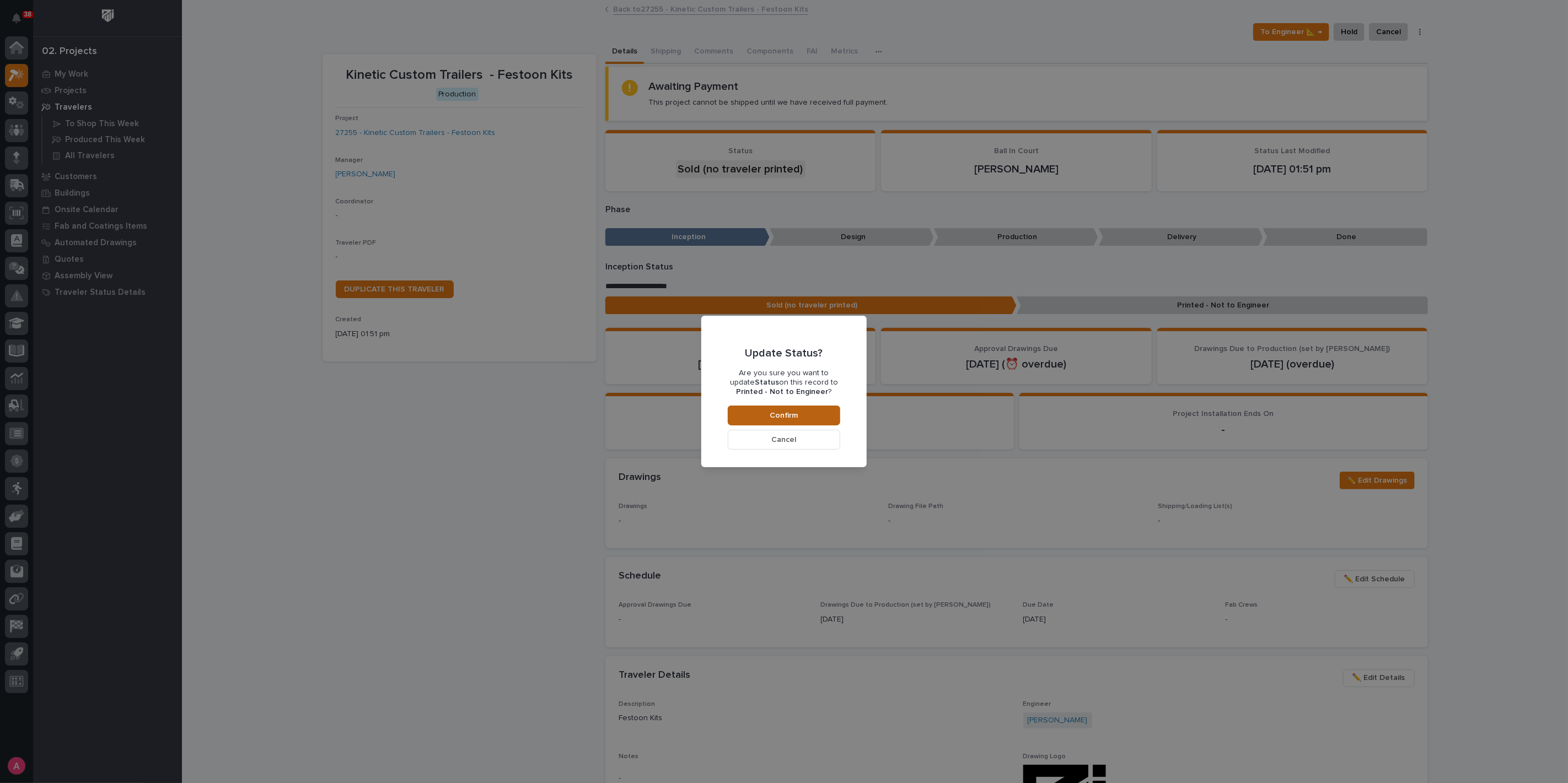
click at [750, 413] on button "Confirm" at bounding box center [784, 416] width 113 height 20
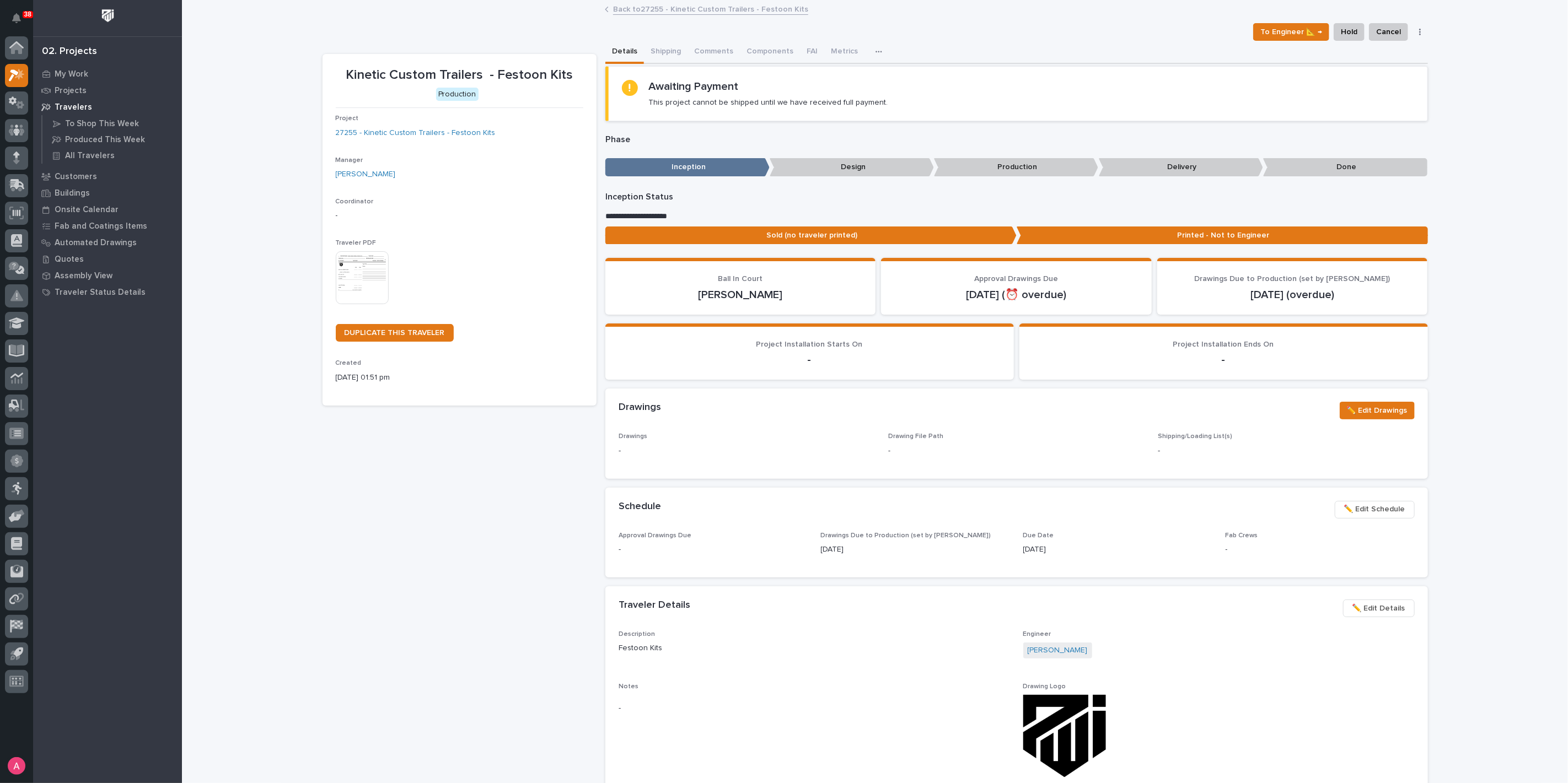
click at [673, 9] on link "Back to 27255 - Kinetic Custom Trailers - Festoon Kits" at bounding box center [711, 8] width 195 height 13
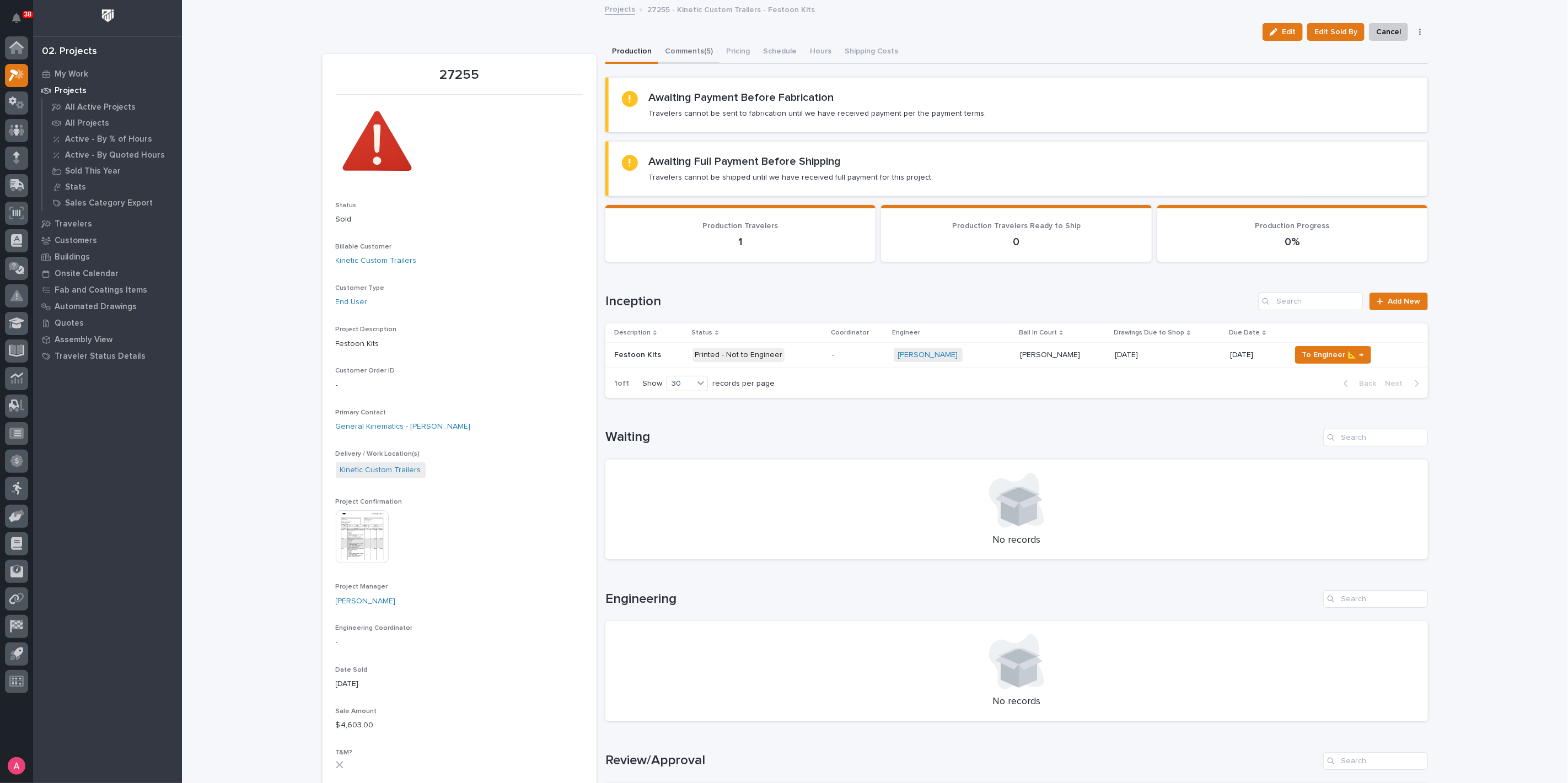
click at [679, 49] on button "Comments (5)" at bounding box center [689, 52] width 61 height 23
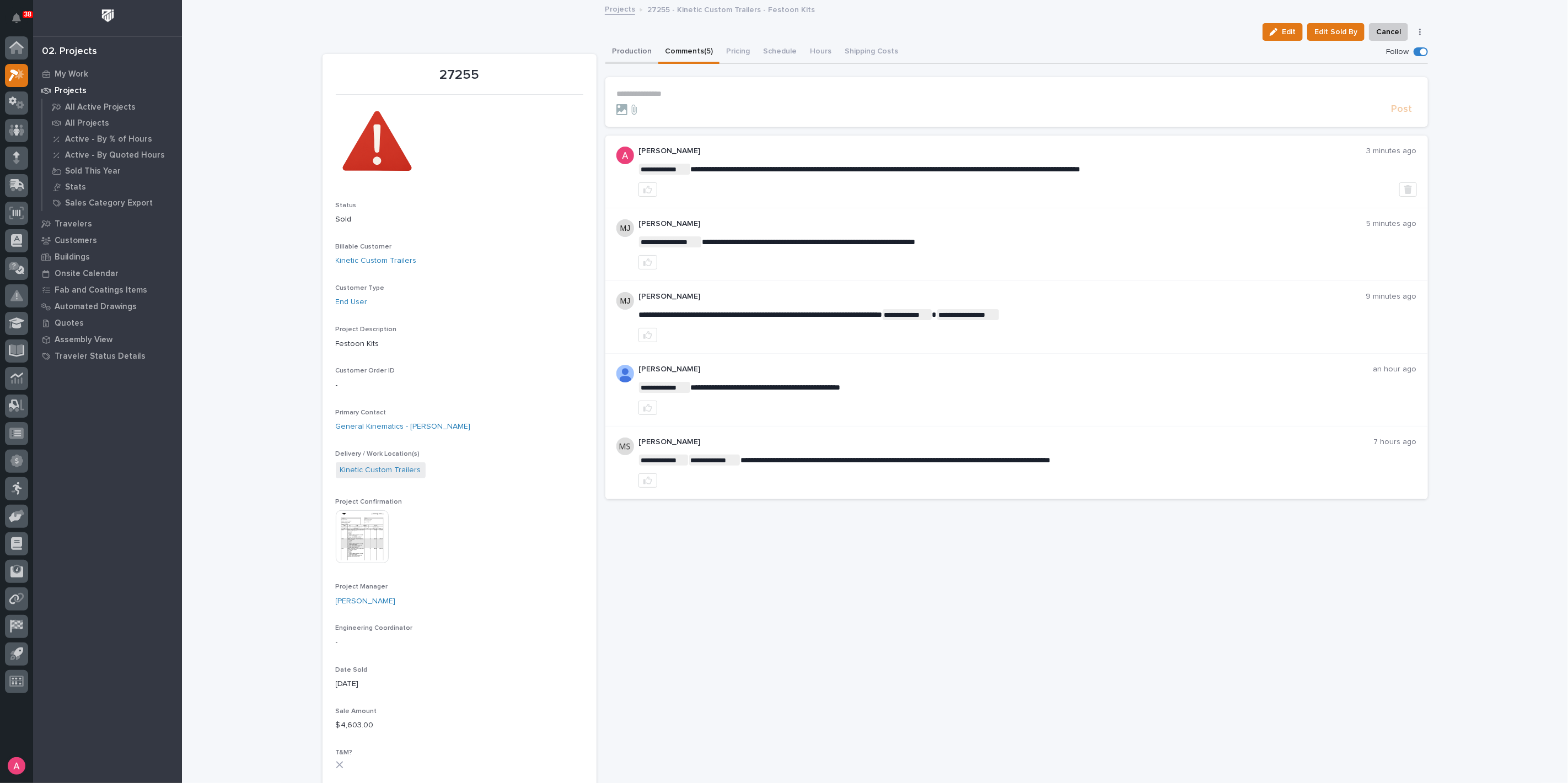
click at [618, 42] on button "Production" at bounding box center [632, 52] width 53 height 23
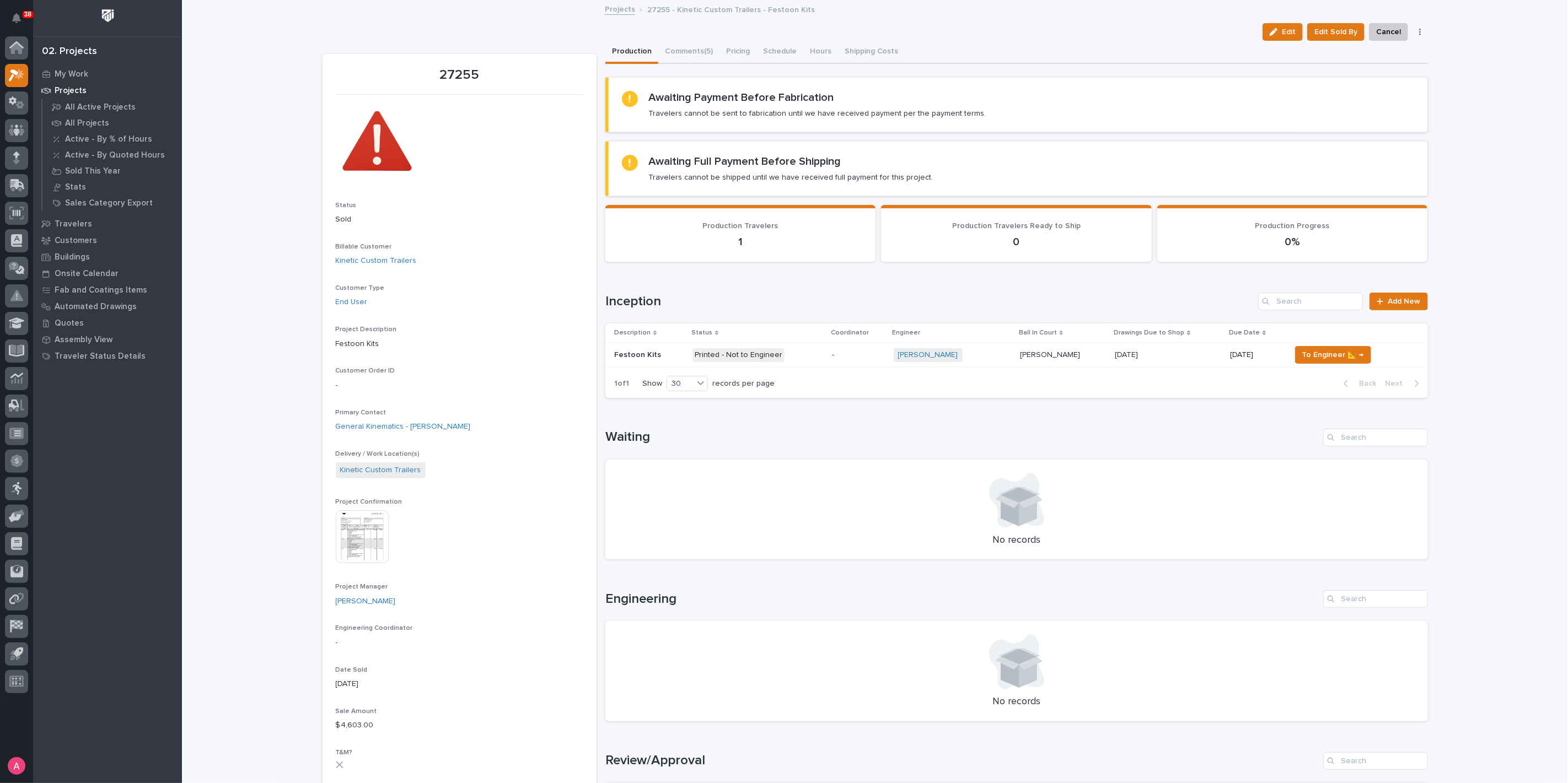
click at [828, 357] on td "-" at bounding box center [859, 355] width 62 height 25
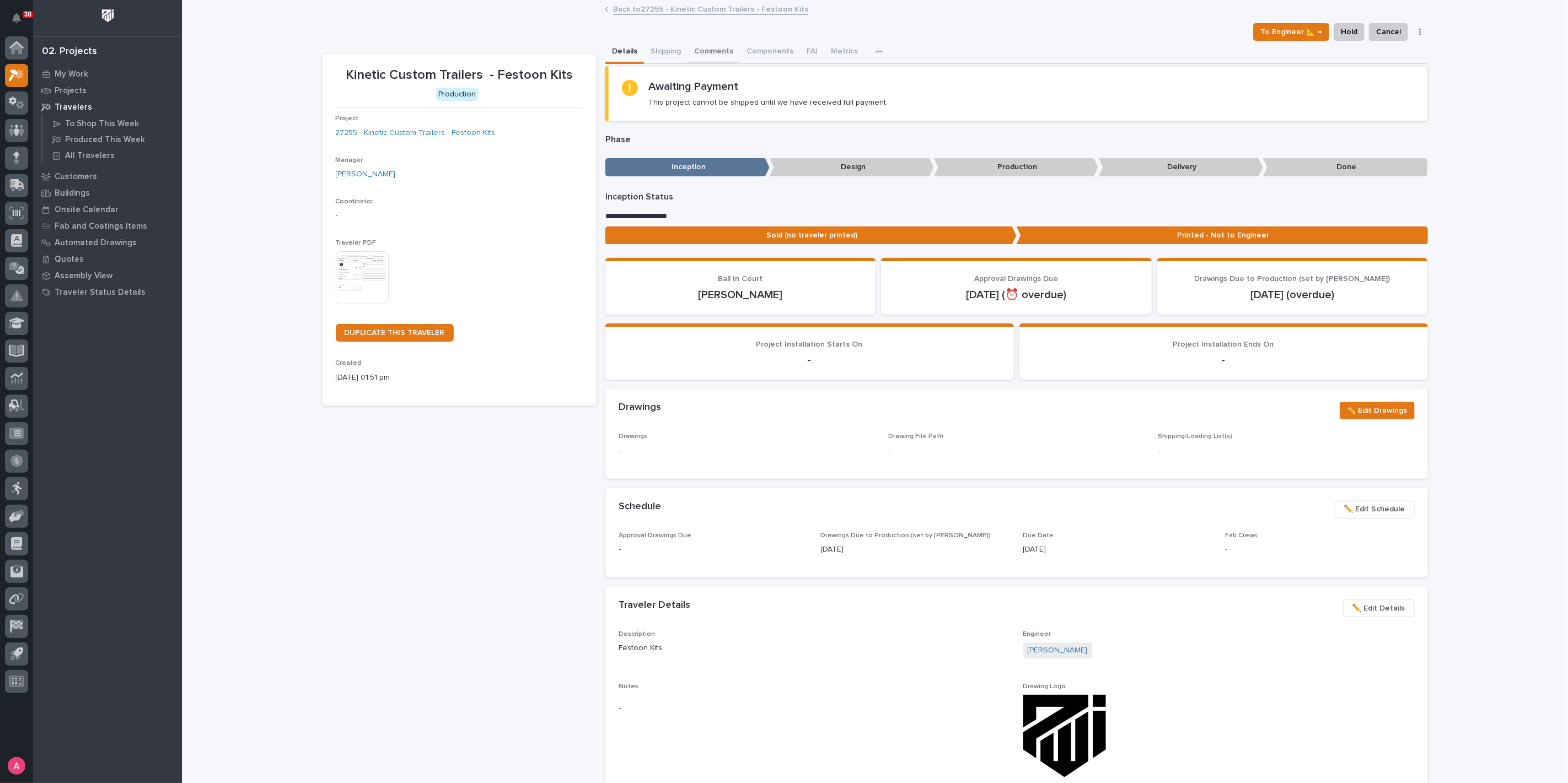
click at [703, 49] on button "Comments" at bounding box center [713, 52] width 52 height 23
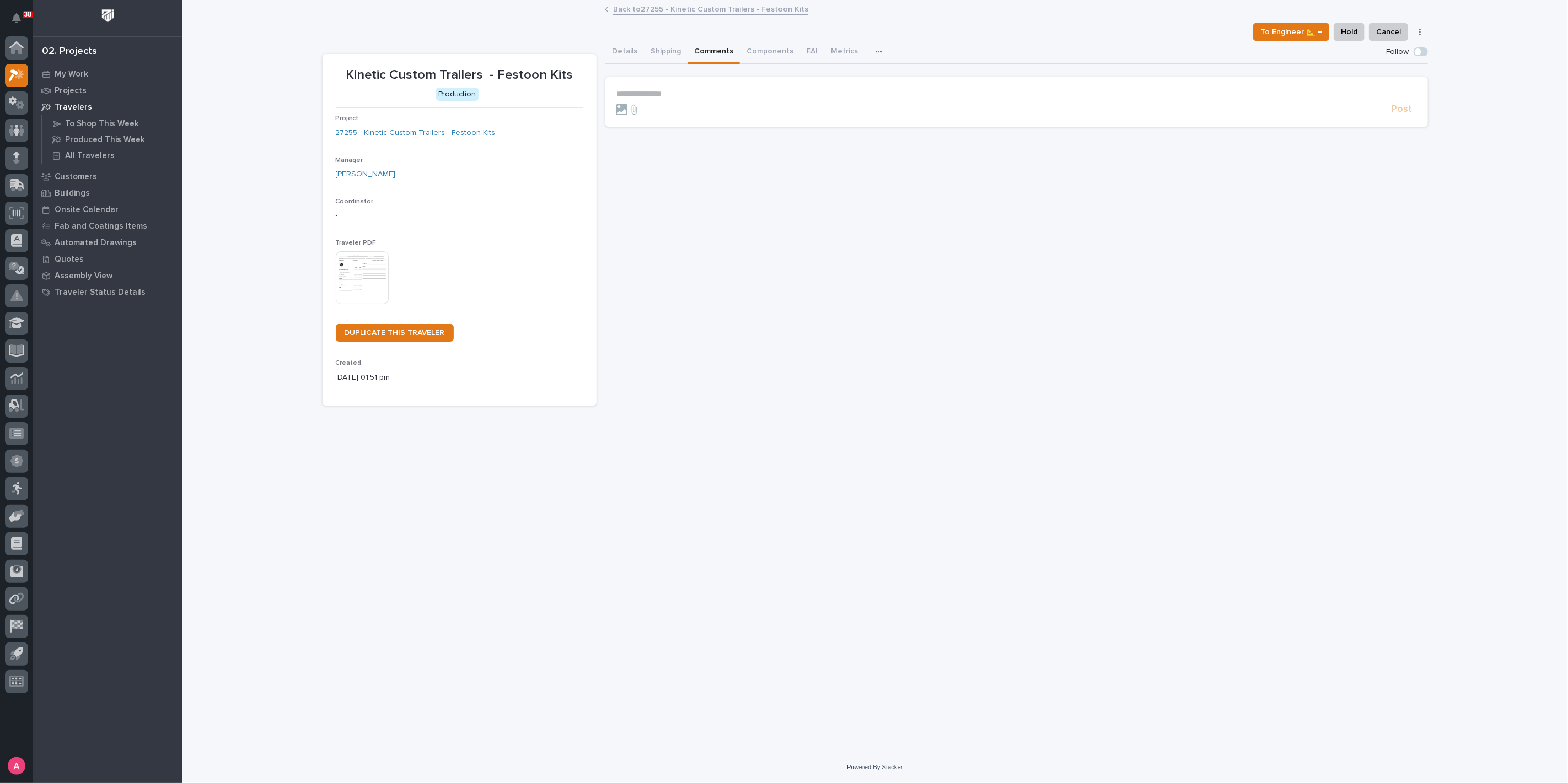
click at [646, 8] on link "Back to 27255 - Kinetic Custom Trailers - Festoon Kits" at bounding box center [711, 8] width 195 height 13
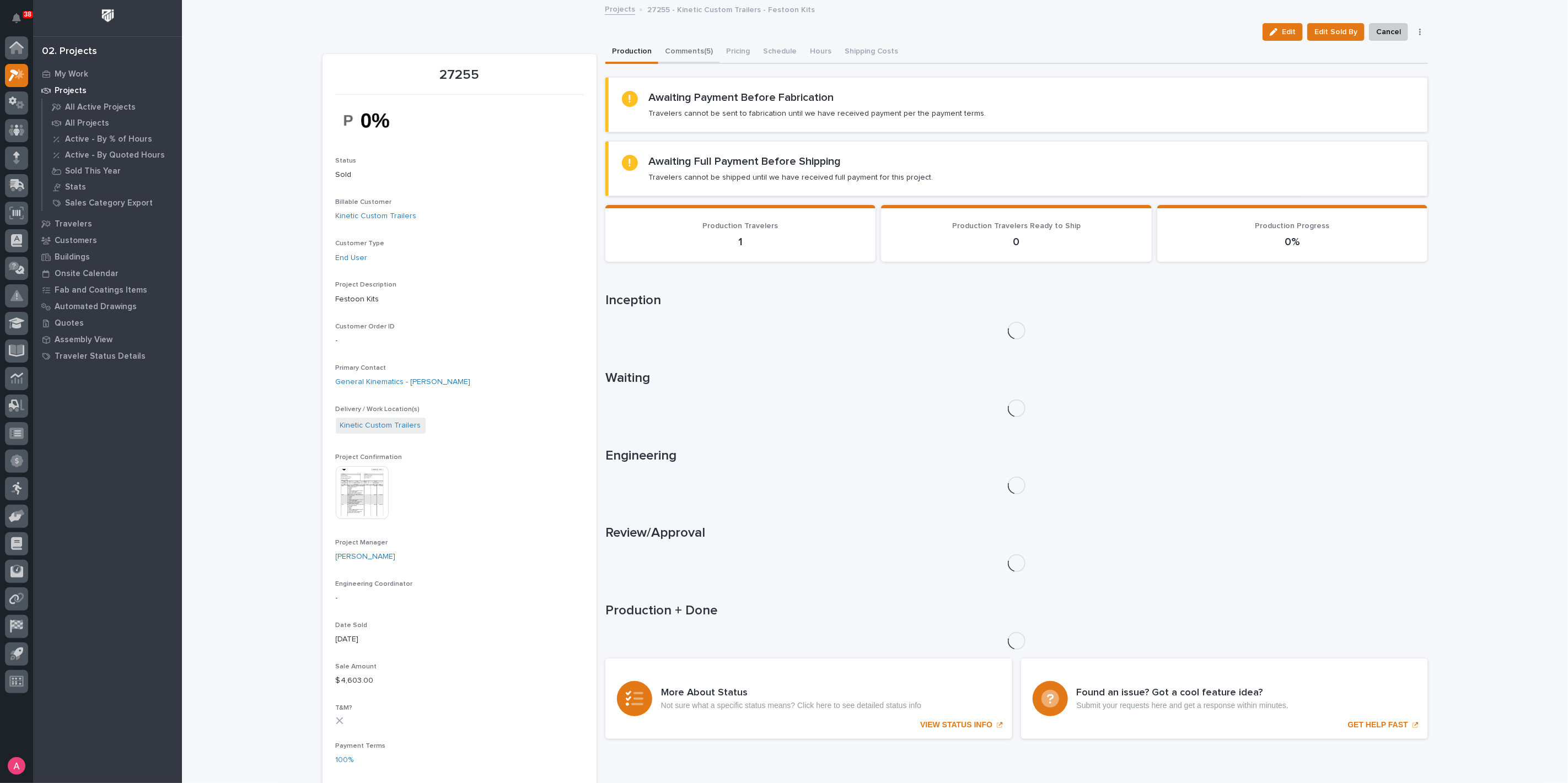
click at [704, 57] on button "Comments (5)" at bounding box center [689, 52] width 61 height 23
